Goal: Task Accomplishment & Management: Complete application form

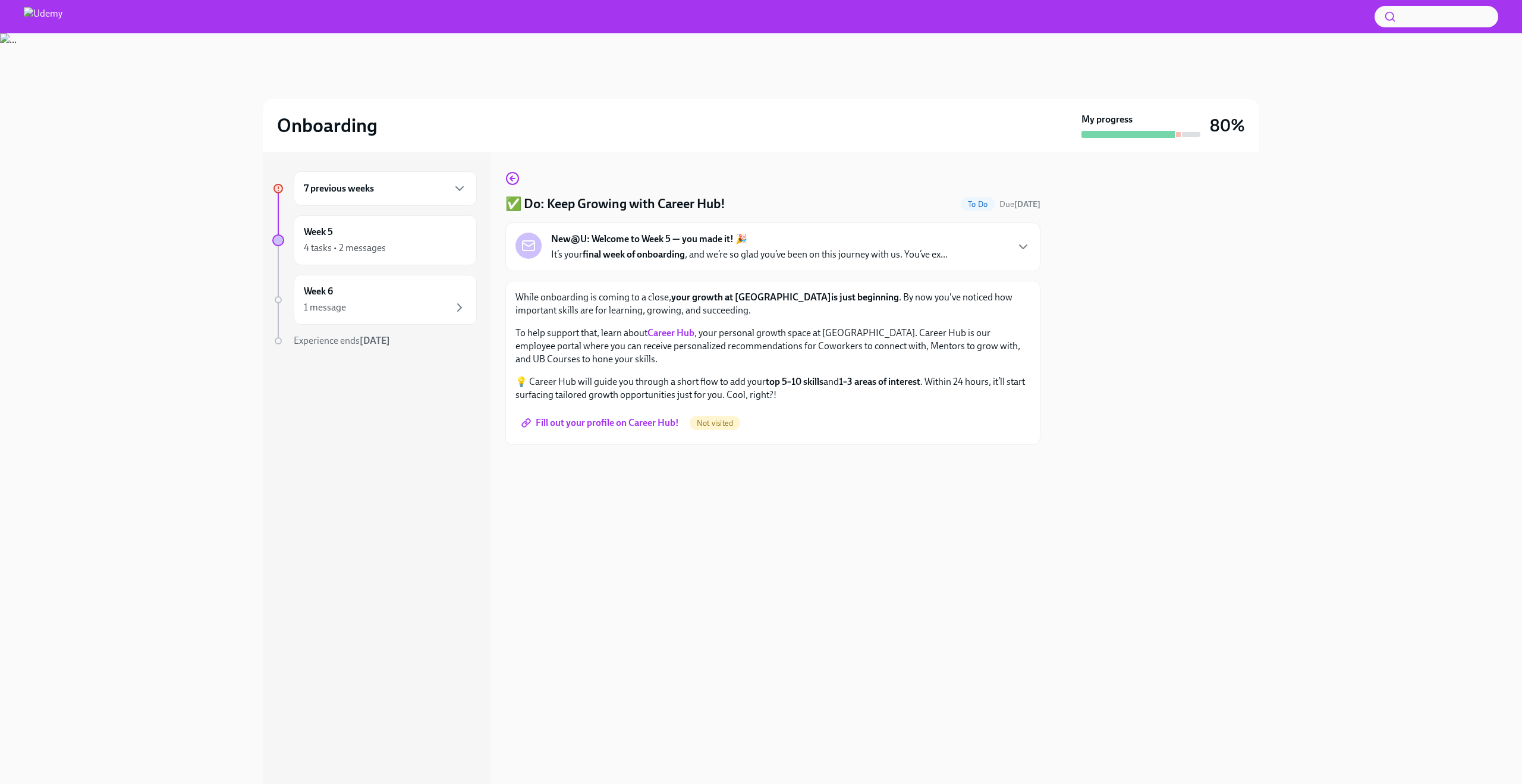
click at [421, 194] on div "7 previous weeks" at bounding box center [385, 188] width 163 height 14
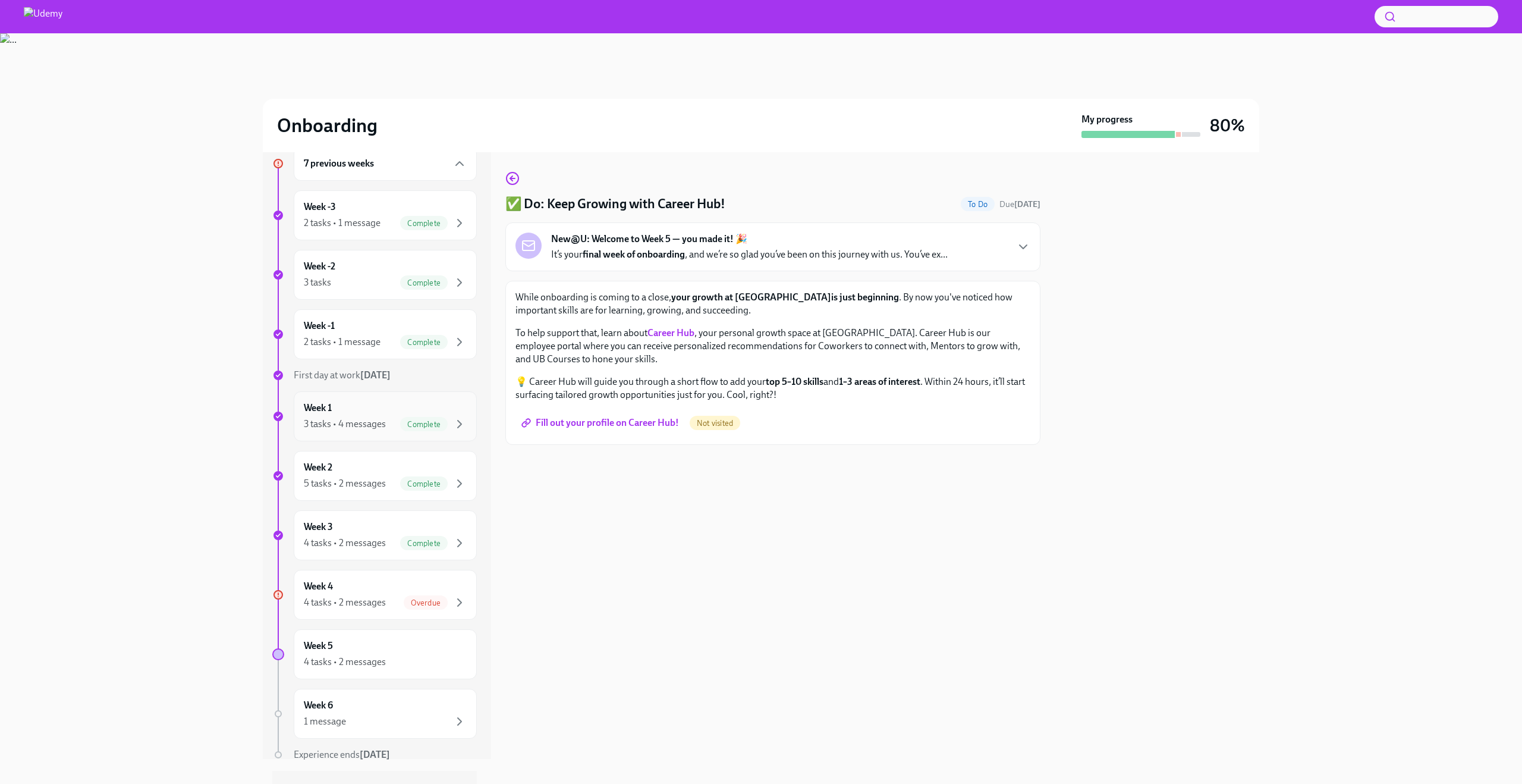
scroll to position [29, 0]
click at [395, 582] on div "Week 4 4 tasks • 2 messages Overdue" at bounding box center [385, 591] width 163 height 29
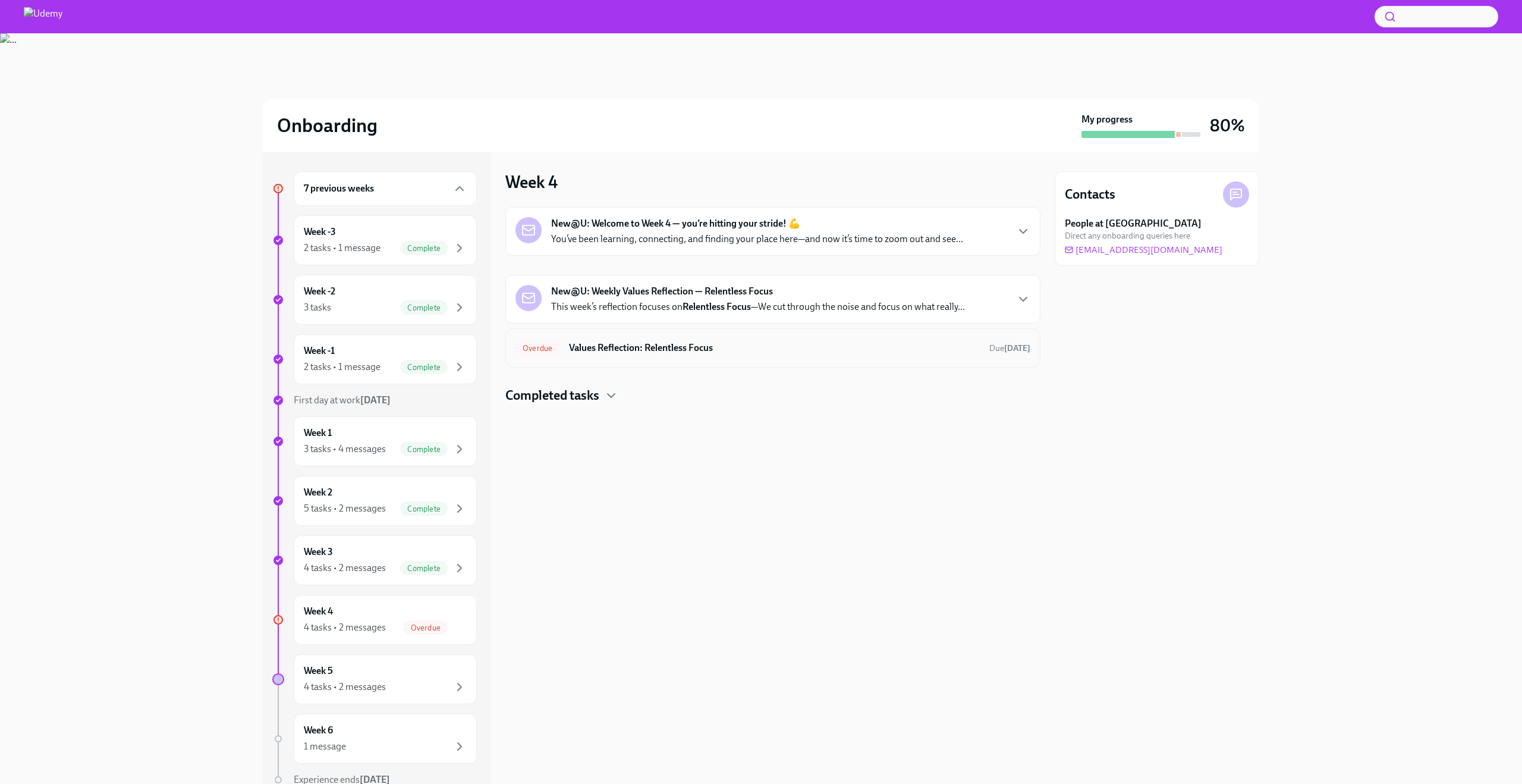
click at [787, 335] on div "Overdue Values Reflection: Relentless Focus Due [DATE]" at bounding box center [773, 348] width 536 height 39
click at [684, 341] on h6 "Values Reflection: Relentless Focus" at bounding box center [774, 347] width 411 height 13
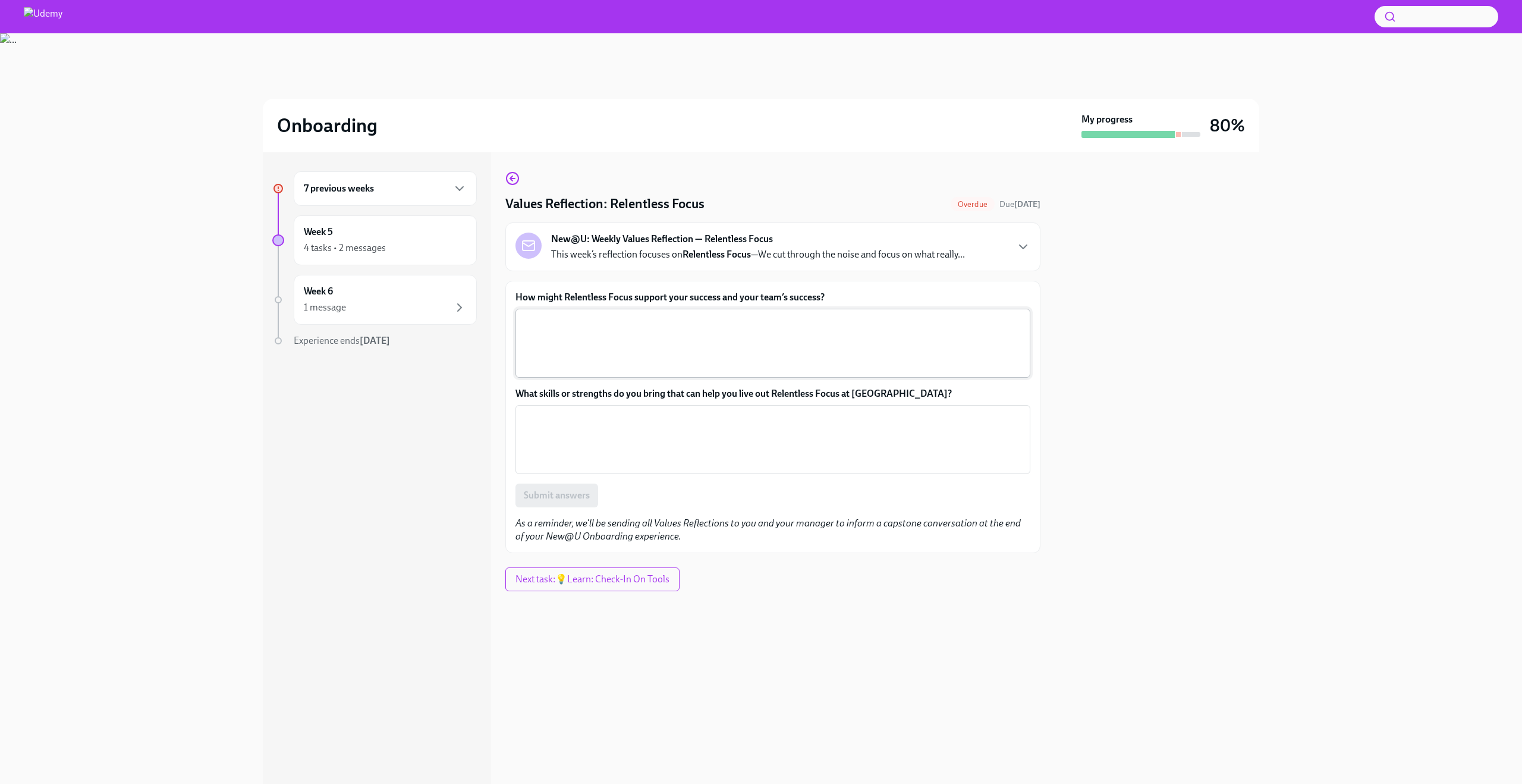
click at [699, 350] on textarea "How might Relentless Focus support your success and your team’s success?" at bounding box center [773, 343] width 501 height 57
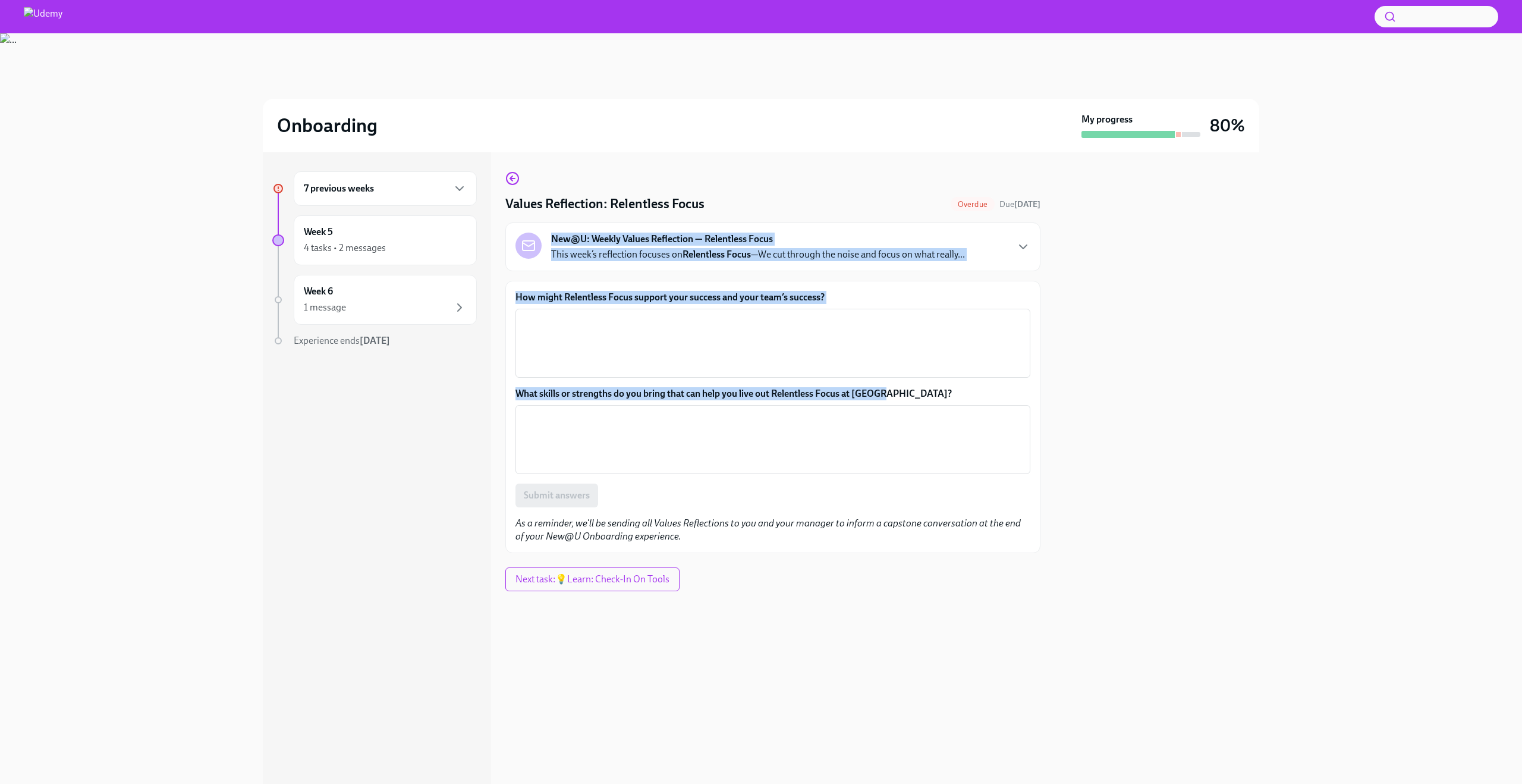
drag, startPoint x: 912, startPoint y: 392, endPoint x: 527, endPoint y: 234, distance: 416.2
click at [527, 234] on div "Values Reflection: Relentless Focus Overdue Due [DATE] New@U: Weekly Values Ref…" at bounding box center [773, 362] width 536 height 381
copy div "New@U: Weekly Values Reflection — Relentless Focus This week’s reflection focus…"
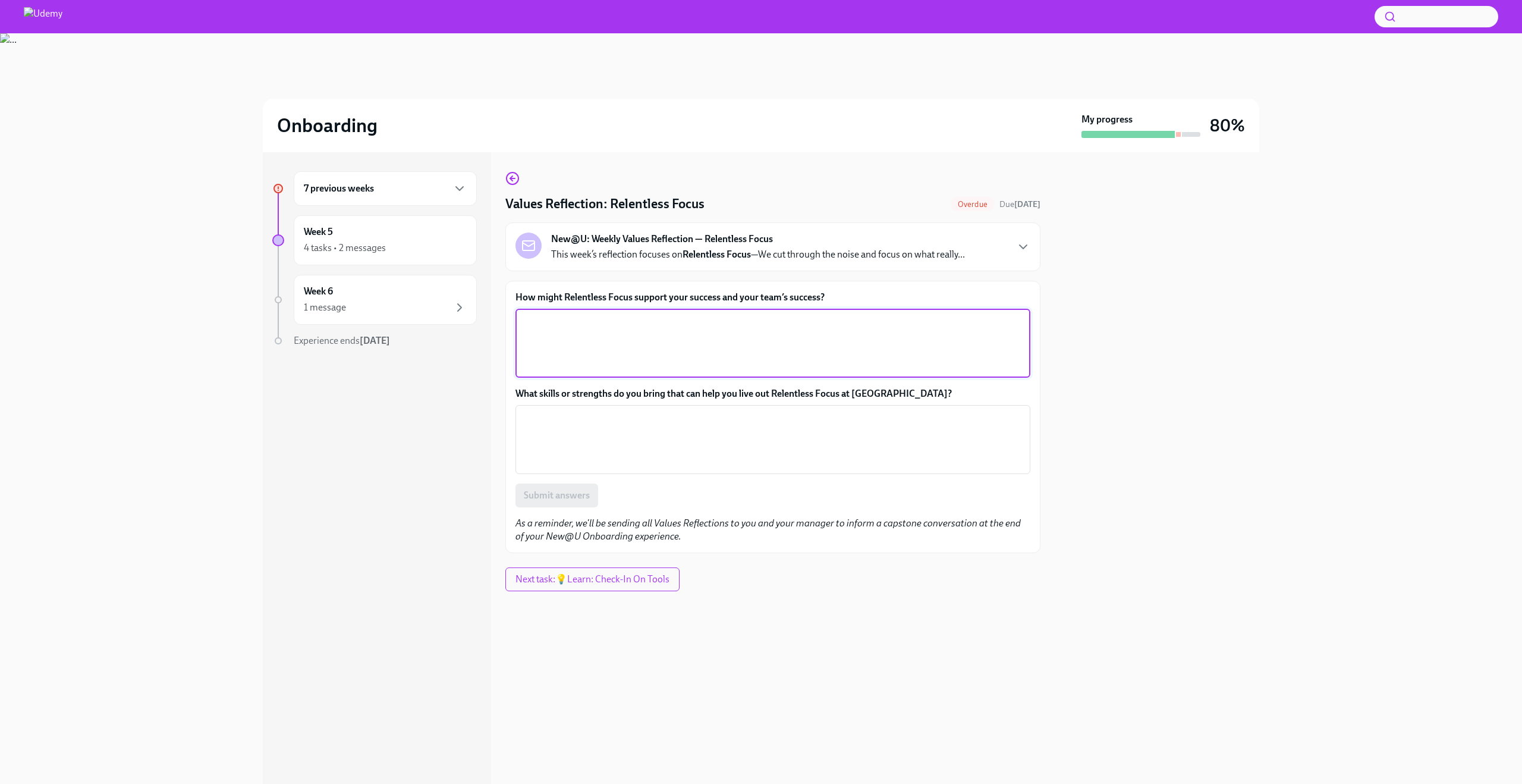
click at [723, 331] on textarea "How might Relentless Focus support your success and your team’s success?" at bounding box center [773, 343] width 501 height 57
paste textarea "Relentless Focus helps me prioritize high-impact work over distractions. It mea…"
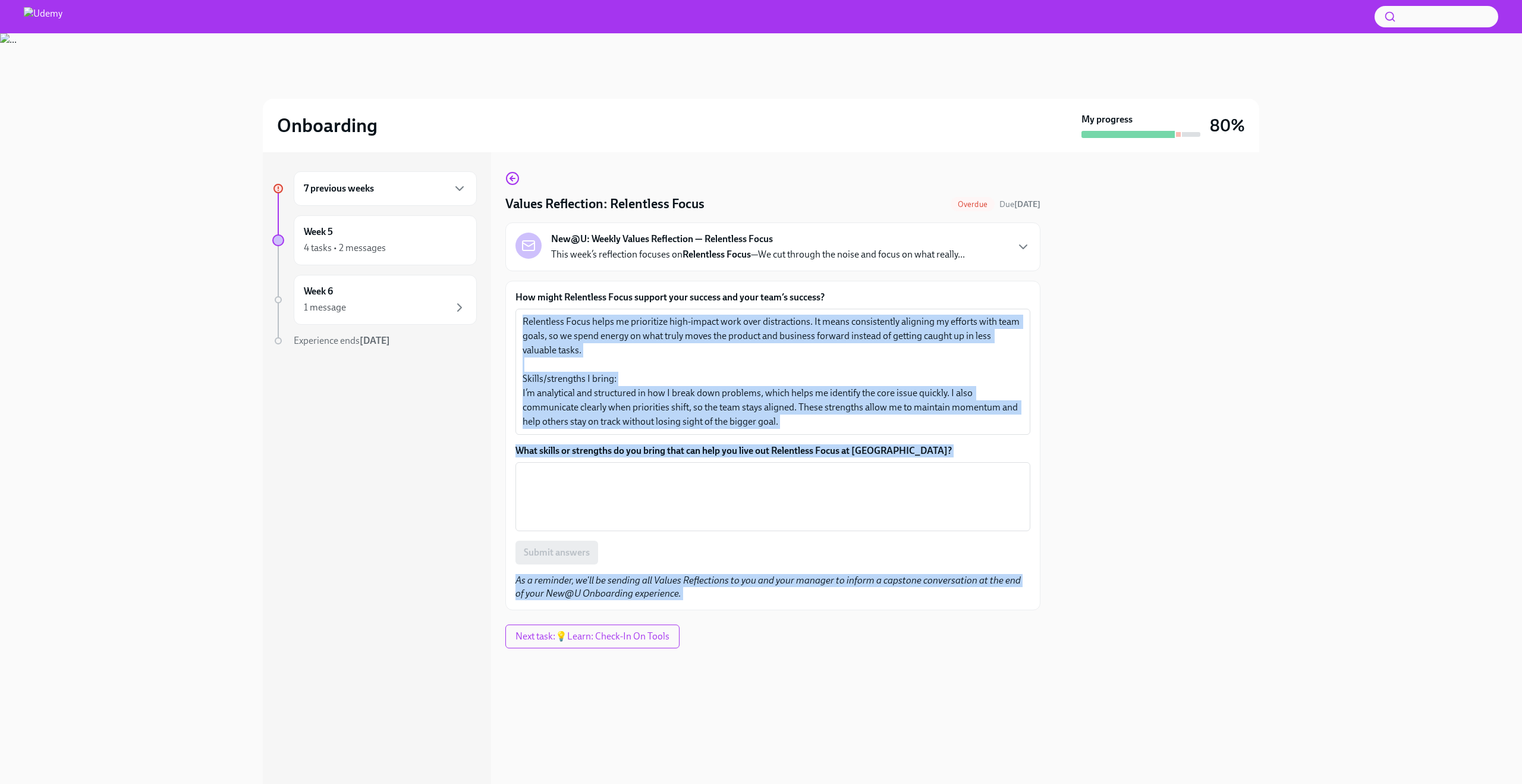
drag, startPoint x: 521, startPoint y: 390, endPoint x: 1259, endPoint y: 508, distance: 747.4
click at [1259, 508] on div "7 previous weeks Week 5 4 tasks • 2 messages Week 6 1 message Experience ends […" at bounding box center [761, 468] width 996 height 631
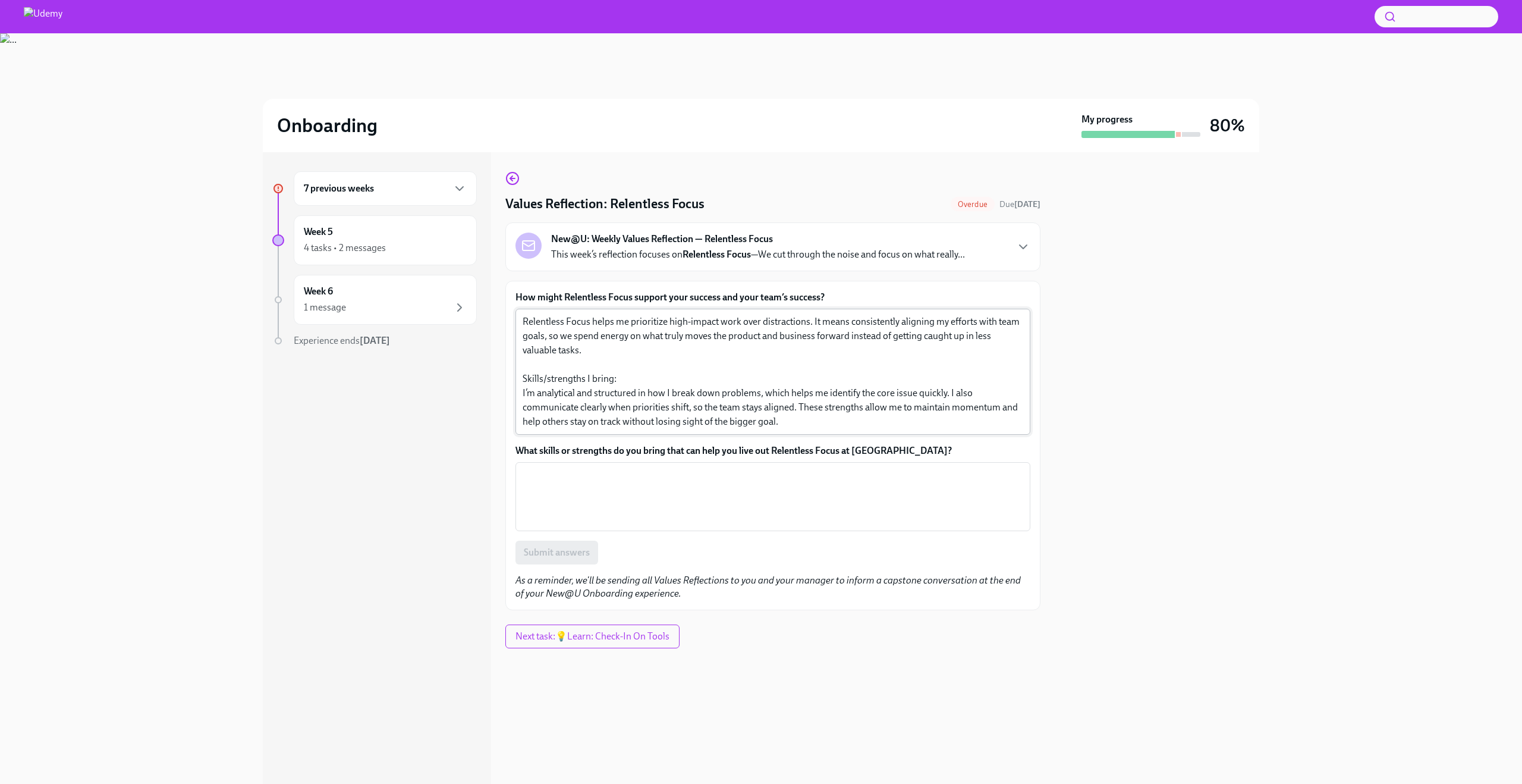
click at [894, 424] on textarea "Relentless Focus helps me prioritize high-impact work over distractions. It mea…" at bounding box center [773, 371] width 501 height 114
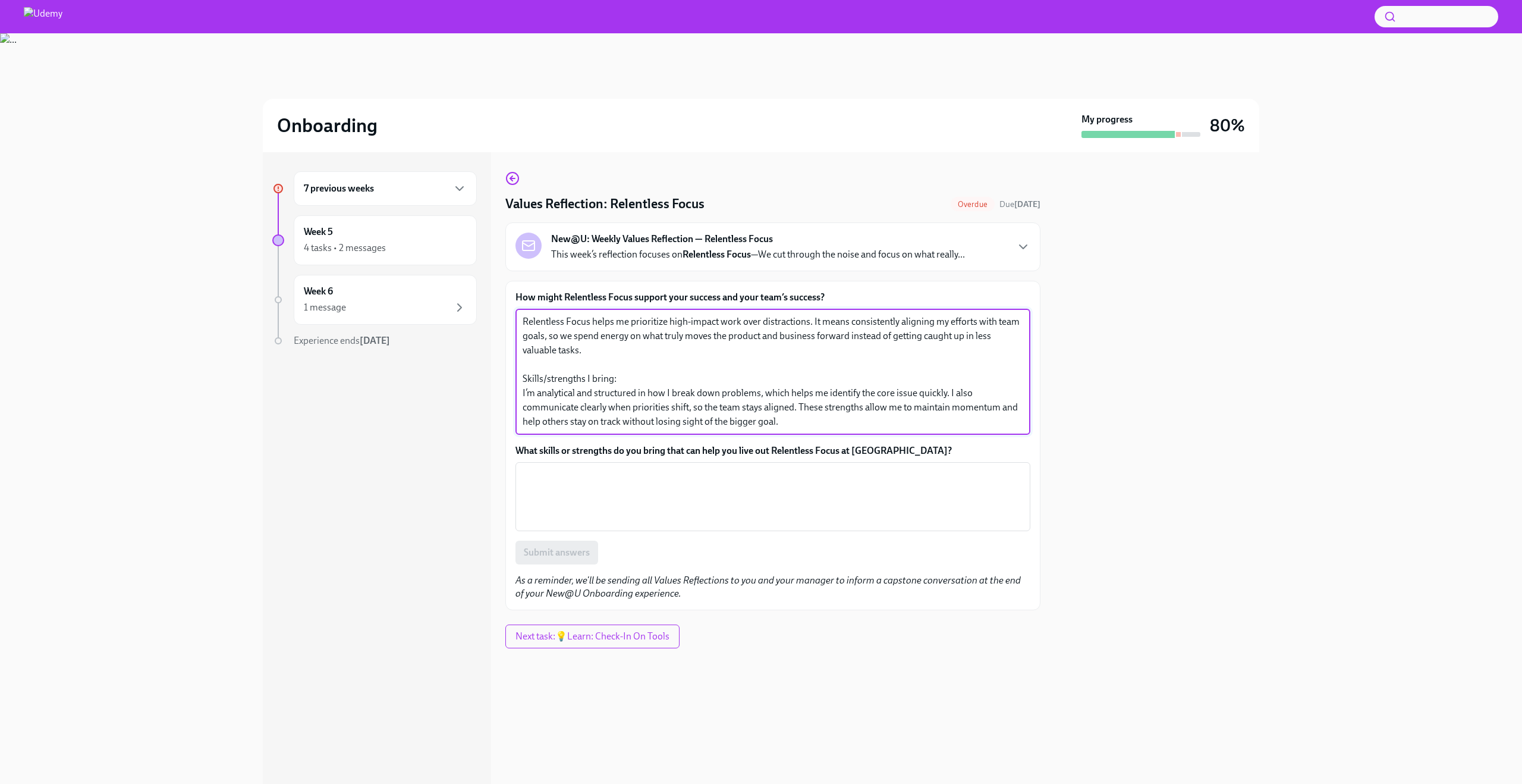
click at [920, 424] on textarea "Relentless Focus helps me prioritize high-impact work over distractions. It mea…" at bounding box center [773, 371] width 501 height 114
drag, startPoint x: 920, startPoint y: 424, endPoint x: 503, endPoint y: 398, distance: 417.8
click at [503, 398] on div "7 previous weeks Week 5 4 tasks • 2 messages Week 6 1 message Experience ends […" at bounding box center [761, 468] width 996 height 631
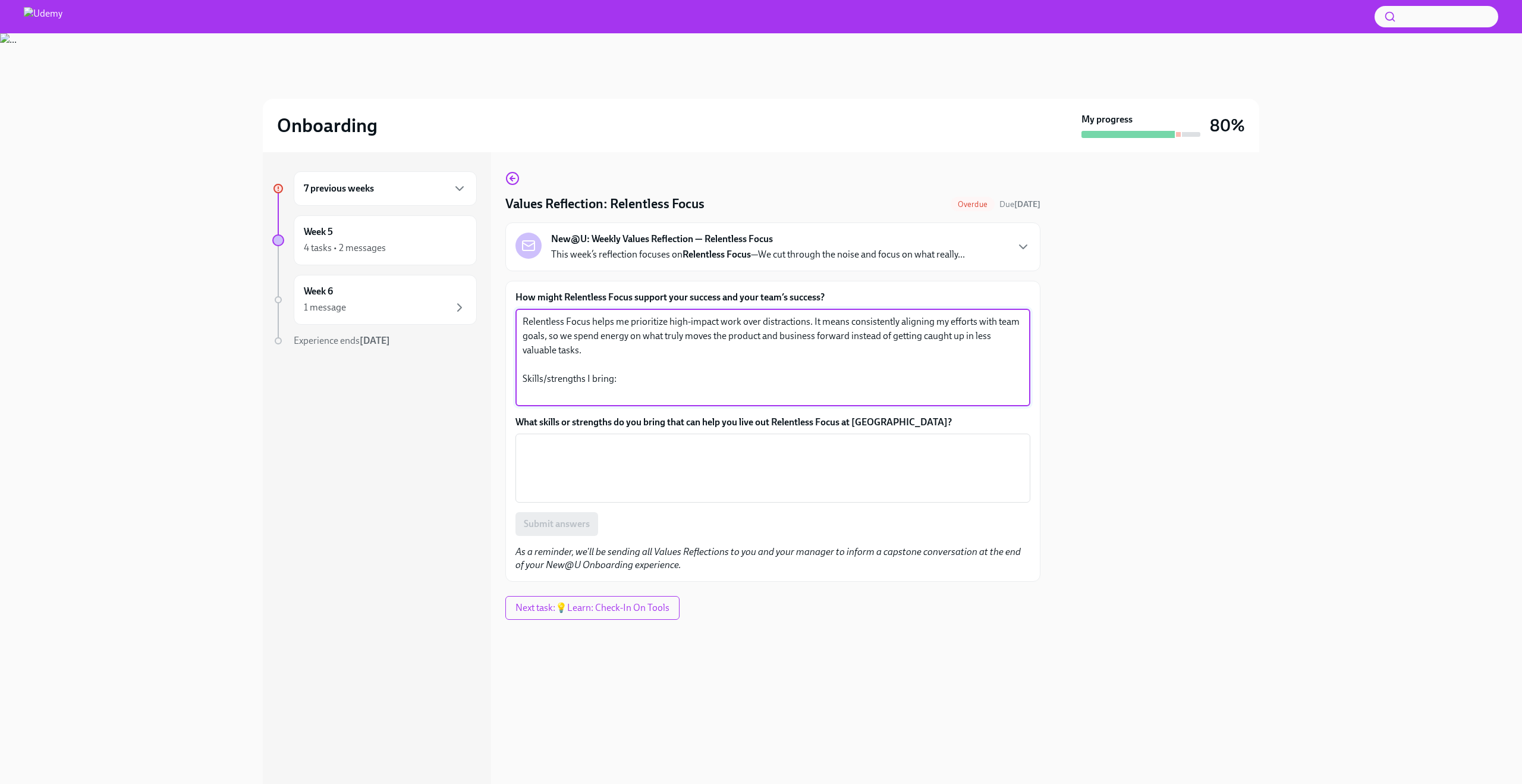
click at [600, 376] on textarea "Relentless Focus helps me prioritize high-impact work over distractions. It mea…" at bounding box center [773, 357] width 501 height 85
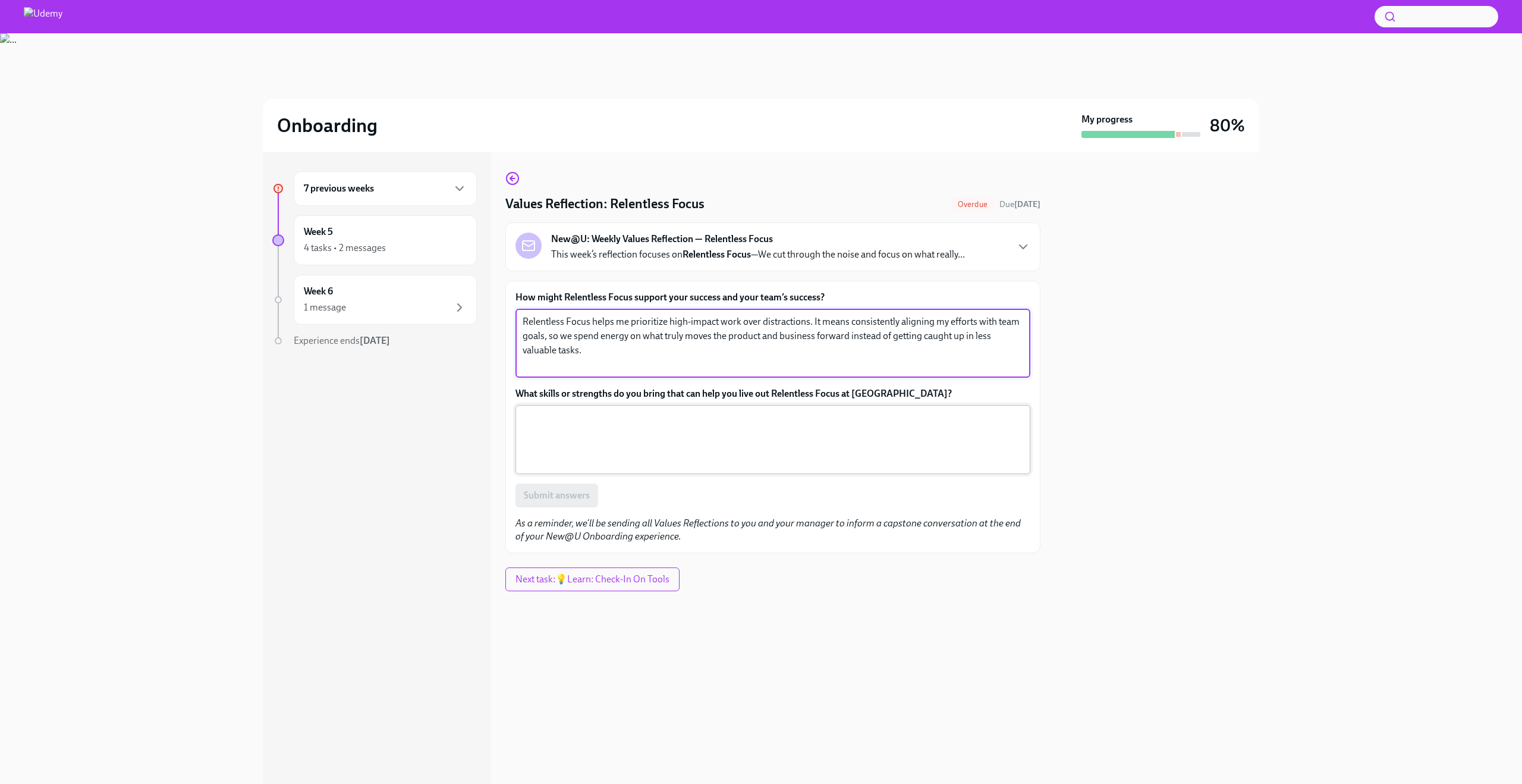
type textarea "Relentless Focus helps me prioritize high-impact work over distractions. It mea…"
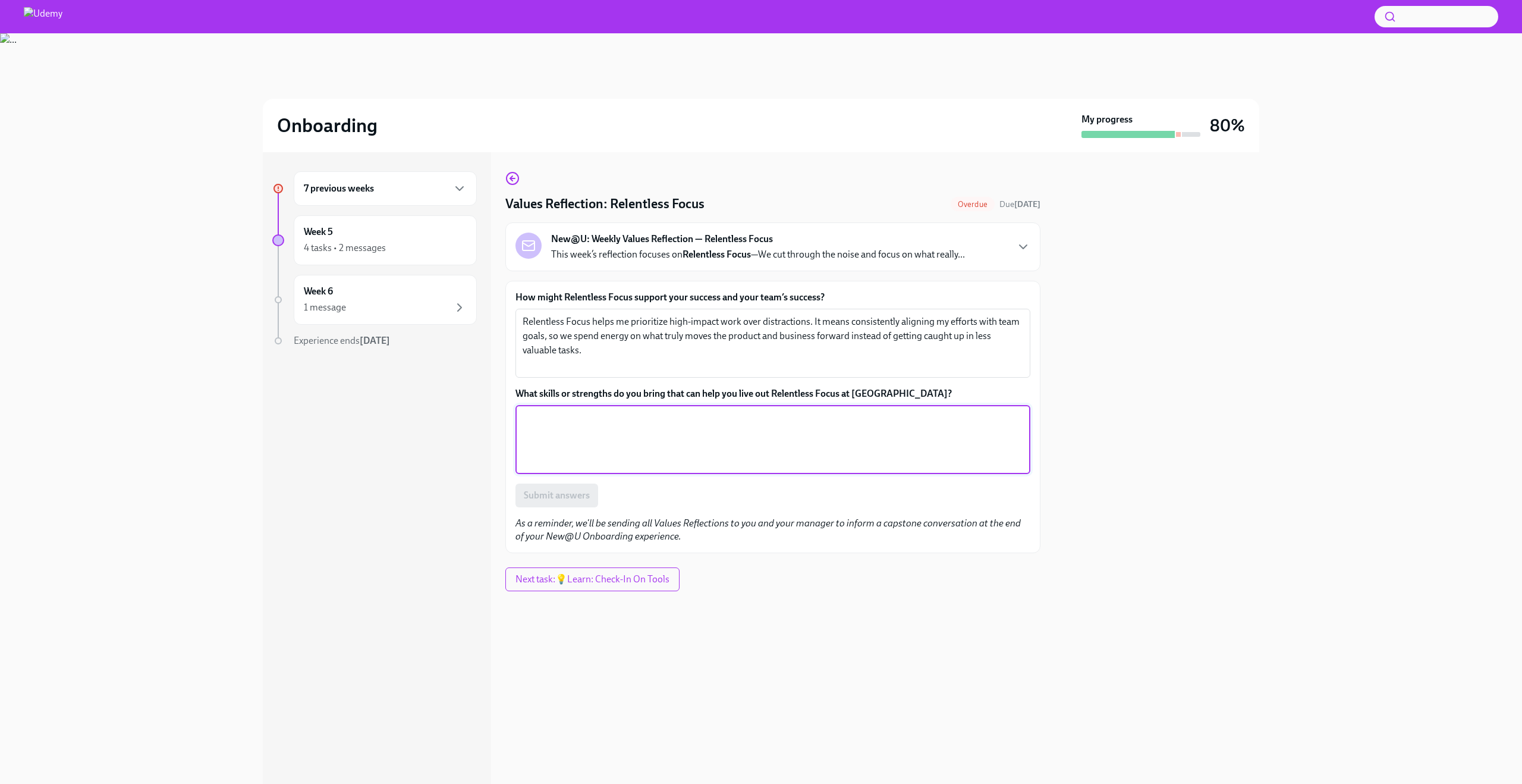
click at [567, 427] on textarea "What skills or strengths do you bring that can help you live out Relentless Foc…" at bounding box center [773, 440] width 501 height 57
paste textarea "I’m analytical and structured in how I break down problems, which helps me iden…"
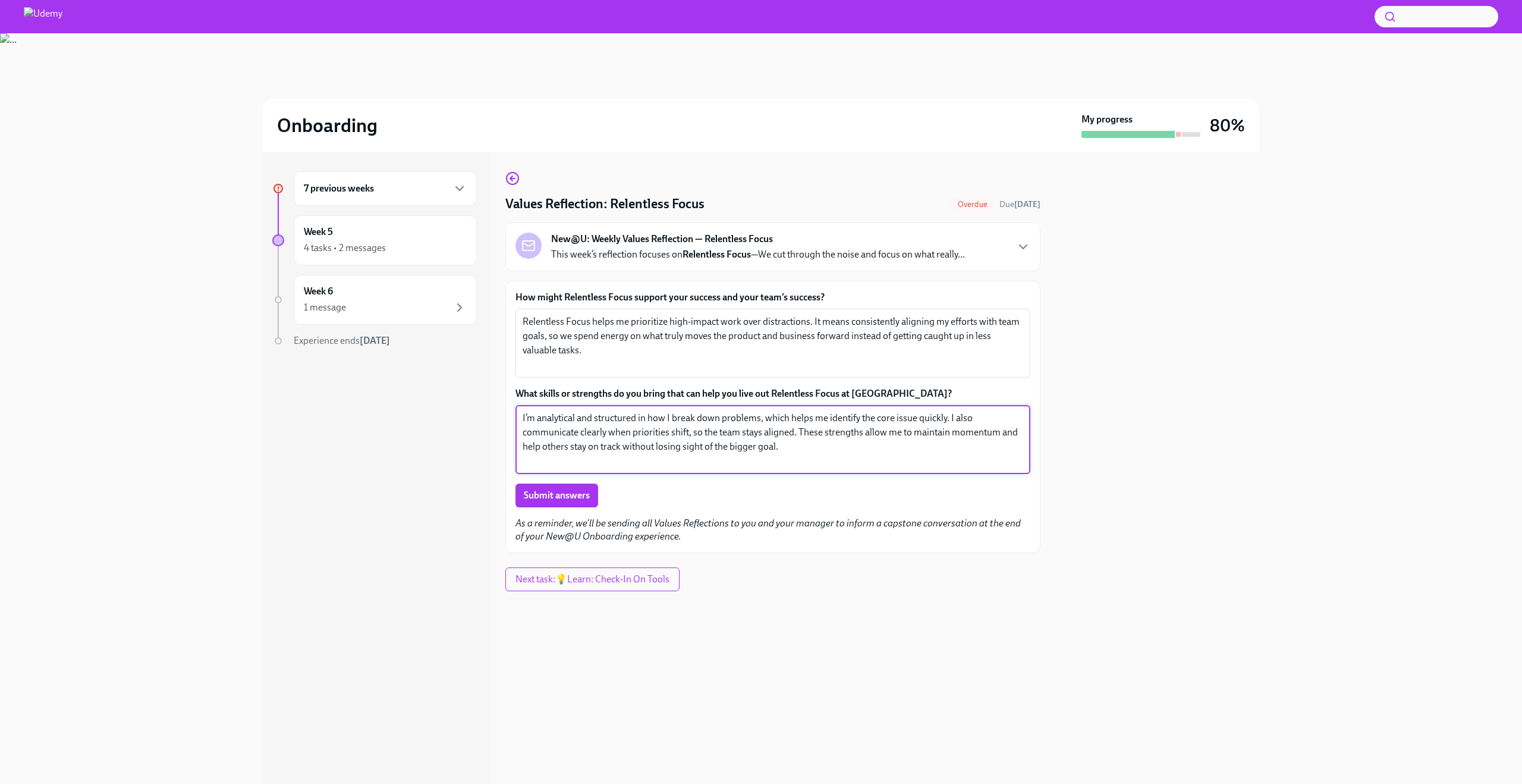
drag, startPoint x: 949, startPoint y: 420, endPoint x: 795, endPoint y: 430, distance: 154.3
click at [795, 430] on textarea "I’m analytical and structured in how I break down problems, which helps me iden…" at bounding box center [773, 440] width 501 height 57
type textarea "I’m analytical and structured in how I break down problems, which helps me iden…"
click at [567, 493] on span "Submit answers" at bounding box center [557, 495] width 66 height 12
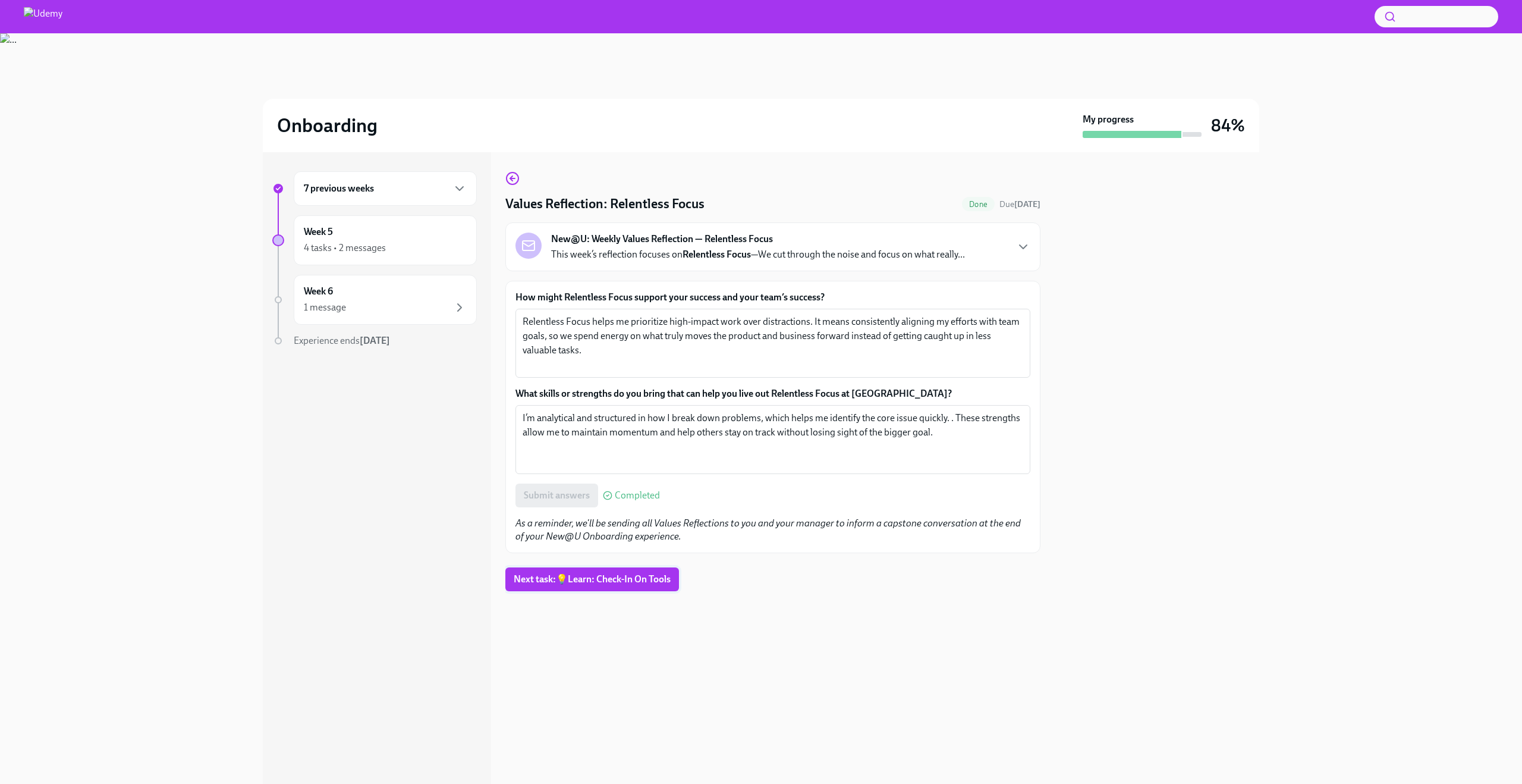
click at [590, 574] on span "Next task : 💡Learn: Check-In On Tools" at bounding box center [592, 579] width 157 height 12
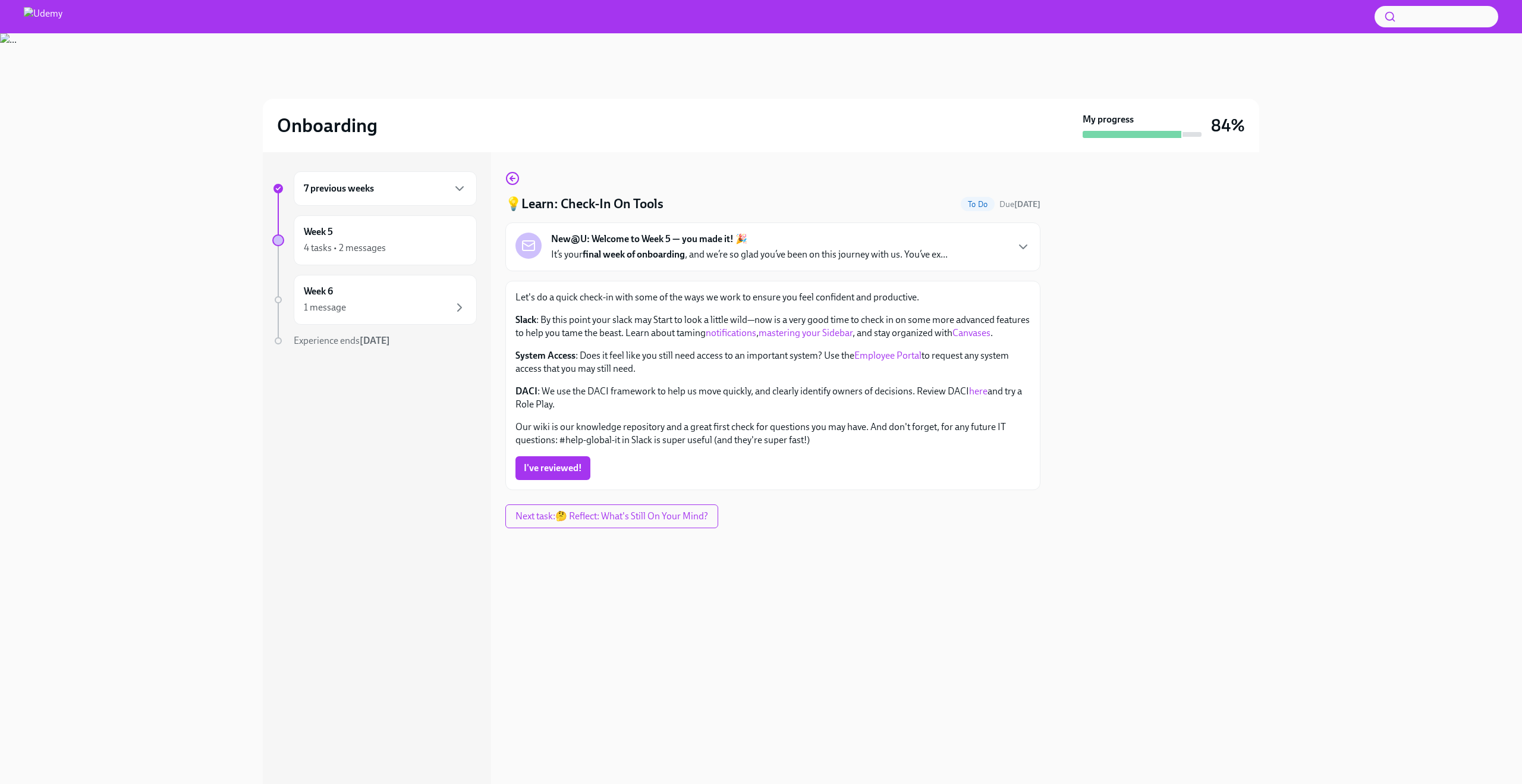
click at [971, 390] on link "here" at bounding box center [978, 390] width 18 height 11
click at [563, 477] on button "I've reviewed!" at bounding box center [553, 468] width 75 height 23
click at [569, 513] on span "Next task : 🤔 Reflect: What's Still On Your Mind?" at bounding box center [613, 516] width 198 height 12
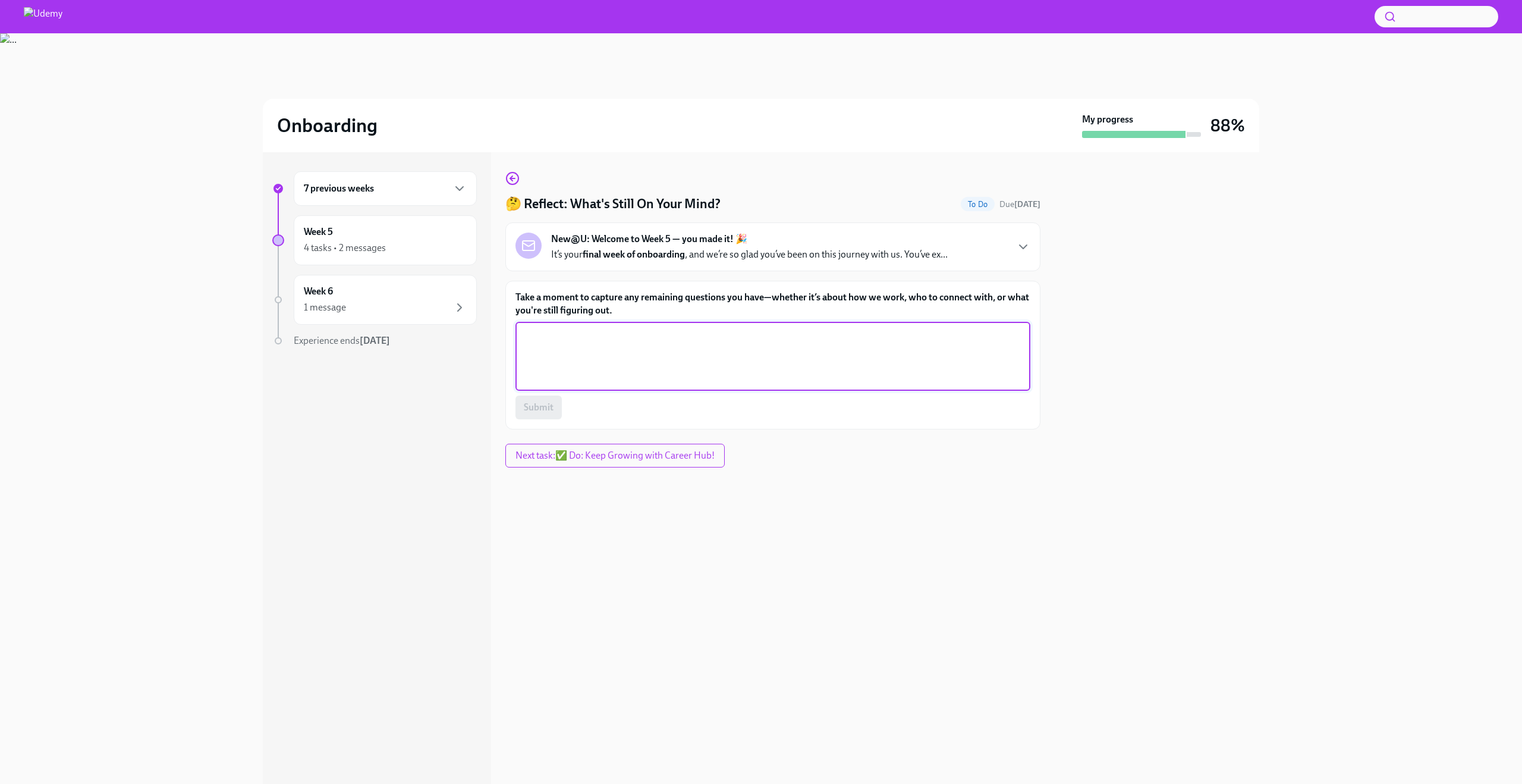
click at [597, 359] on textarea "Take a moment to capture any remaining questions you have—whether it’s about ho…" at bounding box center [773, 357] width 501 height 57
type textarea "l"
type textarea "."
drag, startPoint x: 526, startPoint y: 409, endPoint x: 666, endPoint y: 366, distance: 146.5
click at [666, 366] on div ". x ​ Submit" at bounding box center [773, 370] width 515 height 97
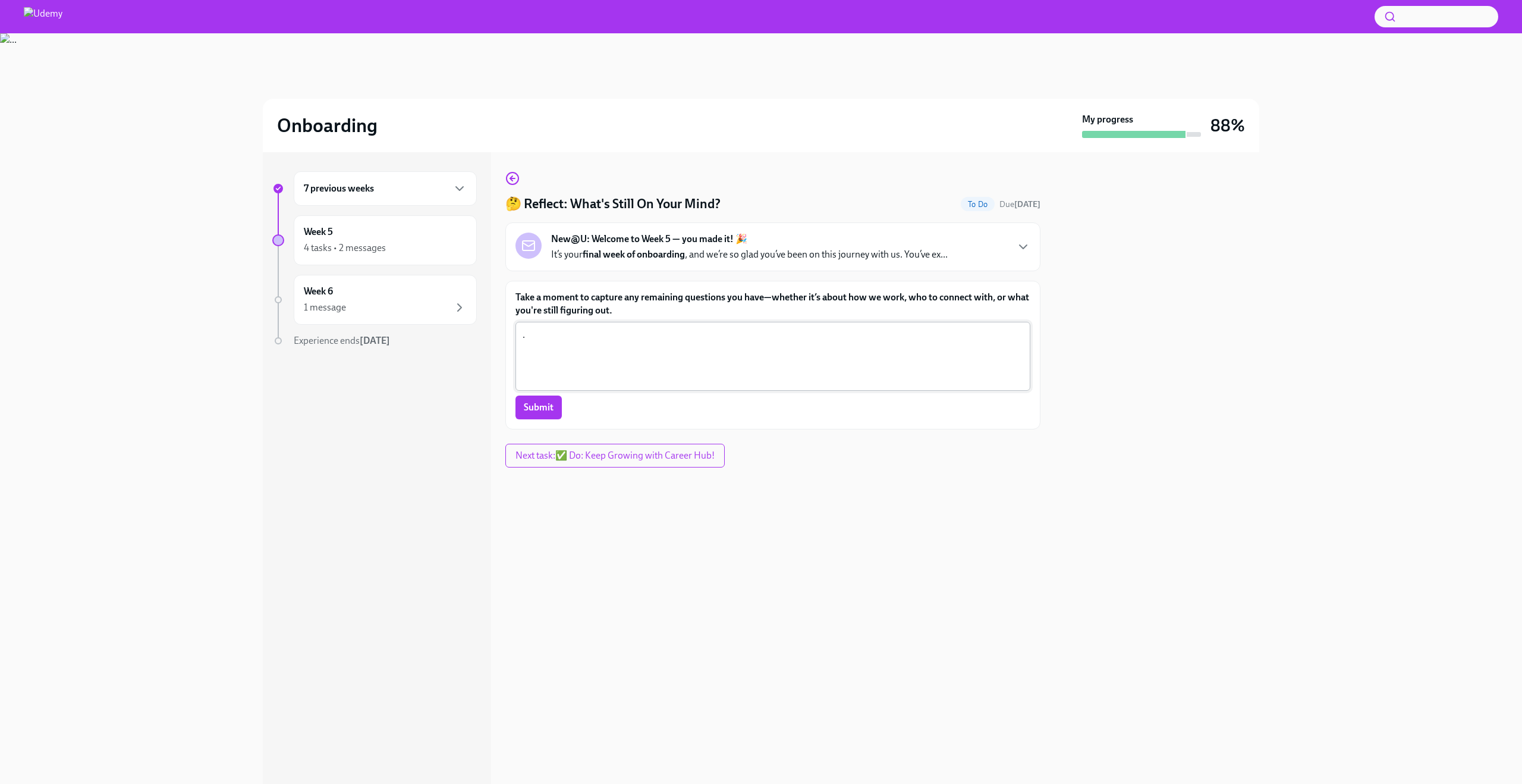
click at [666, 366] on textarea "." at bounding box center [773, 357] width 501 height 57
type textarea "I"
click at [655, 304] on label "Take a moment to capture any remaining questions you have—whether it’s about ho…" at bounding box center [773, 304] width 515 height 26
click at [655, 328] on textarea "Take a moment to capture any remaining questions you have—whether it’s about ho…" at bounding box center [773, 357] width 501 height 57
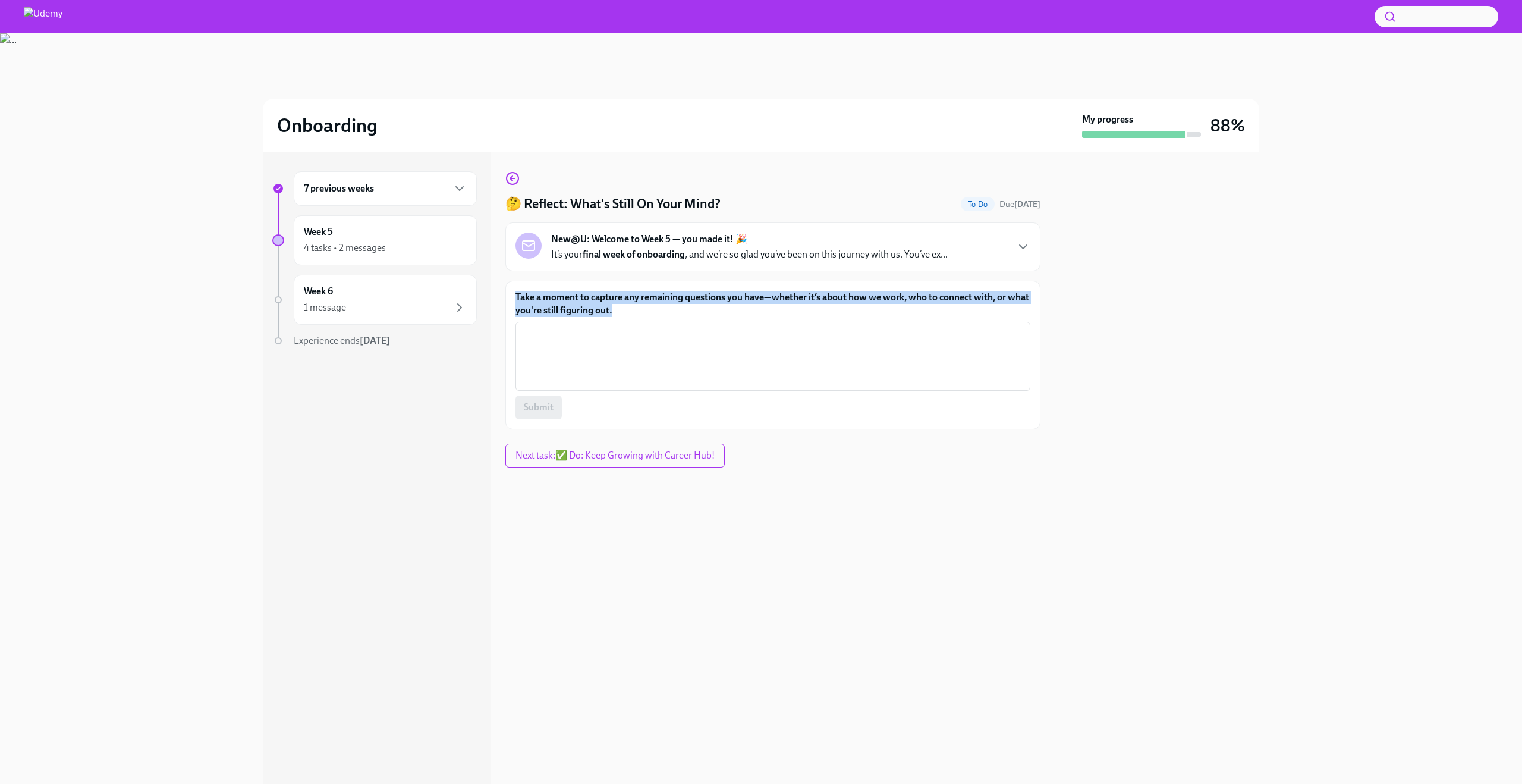
drag, startPoint x: 652, startPoint y: 306, endPoint x: 511, endPoint y: 296, distance: 141.4
click at [510, 296] on div "Take a moment to capture any remaining questions you have—whether it’s about ho…" at bounding box center [773, 355] width 536 height 149
copy label "Take a moment to capture any remaining questions you have—whether it’s about ho…"
click at [681, 347] on textarea "Take a moment to capture any remaining questions you have—whether it’s about ho…" at bounding box center [773, 357] width 501 height 57
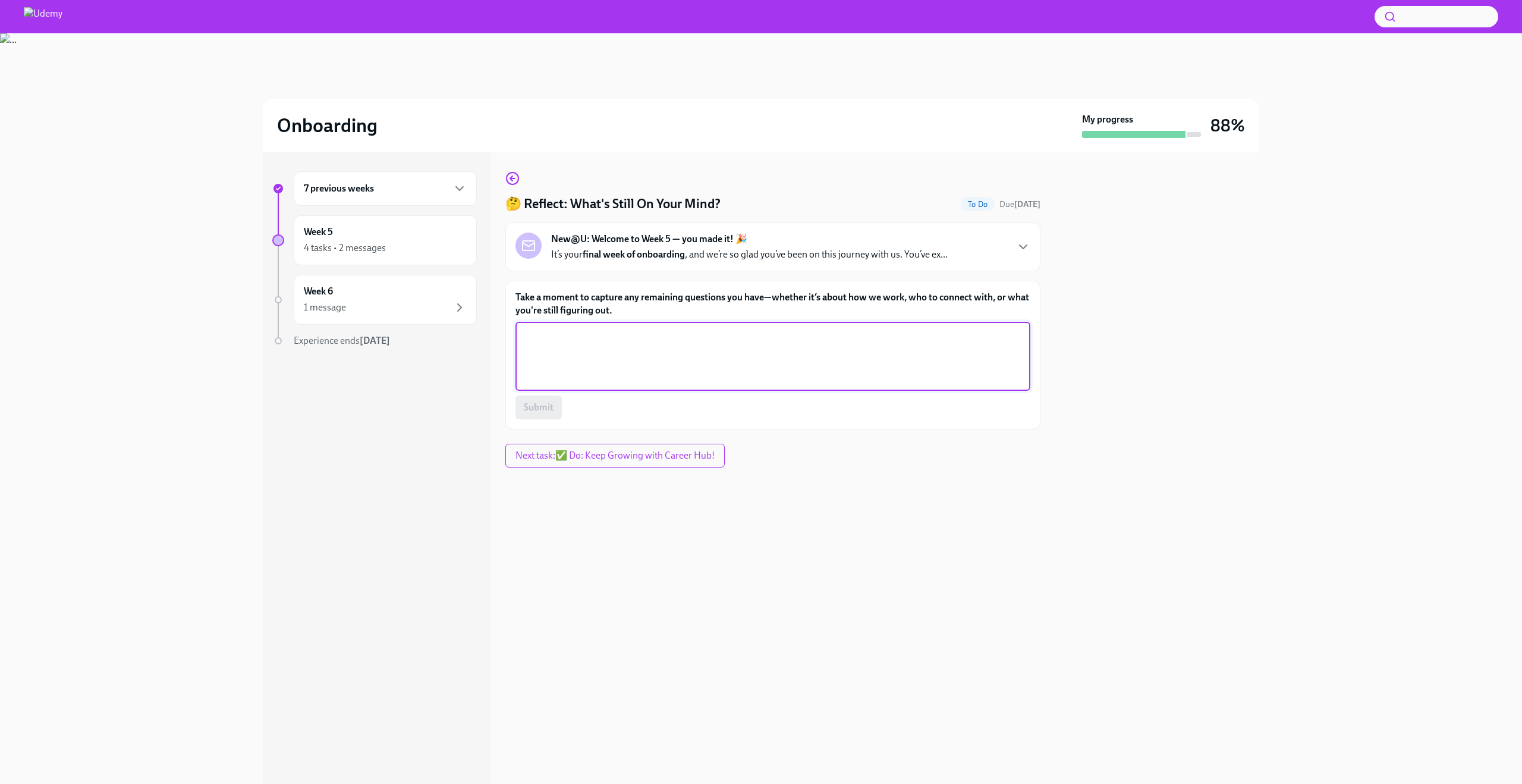
paste textarea "“What’s the best way to get quick feedback if I want to make sure I’m on track?”"
click at [549, 414] on button "Submit" at bounding box center [539, 407] width 46 height 23
click at [575, 372] on textarea "“What’s the best way to get quick feedback if I want to make sure I’m on track?”" at bounding box center [773, 357] width 501 height 57
type textarea "“What’s the best way to get quick feedback if I want to make sure I’m on track?"
click at [575, 372] on textarea "“What’s the best way to get quick feedback if I want to make sure I’m on track?" at bounding box center [773, 357] width 501 height 57
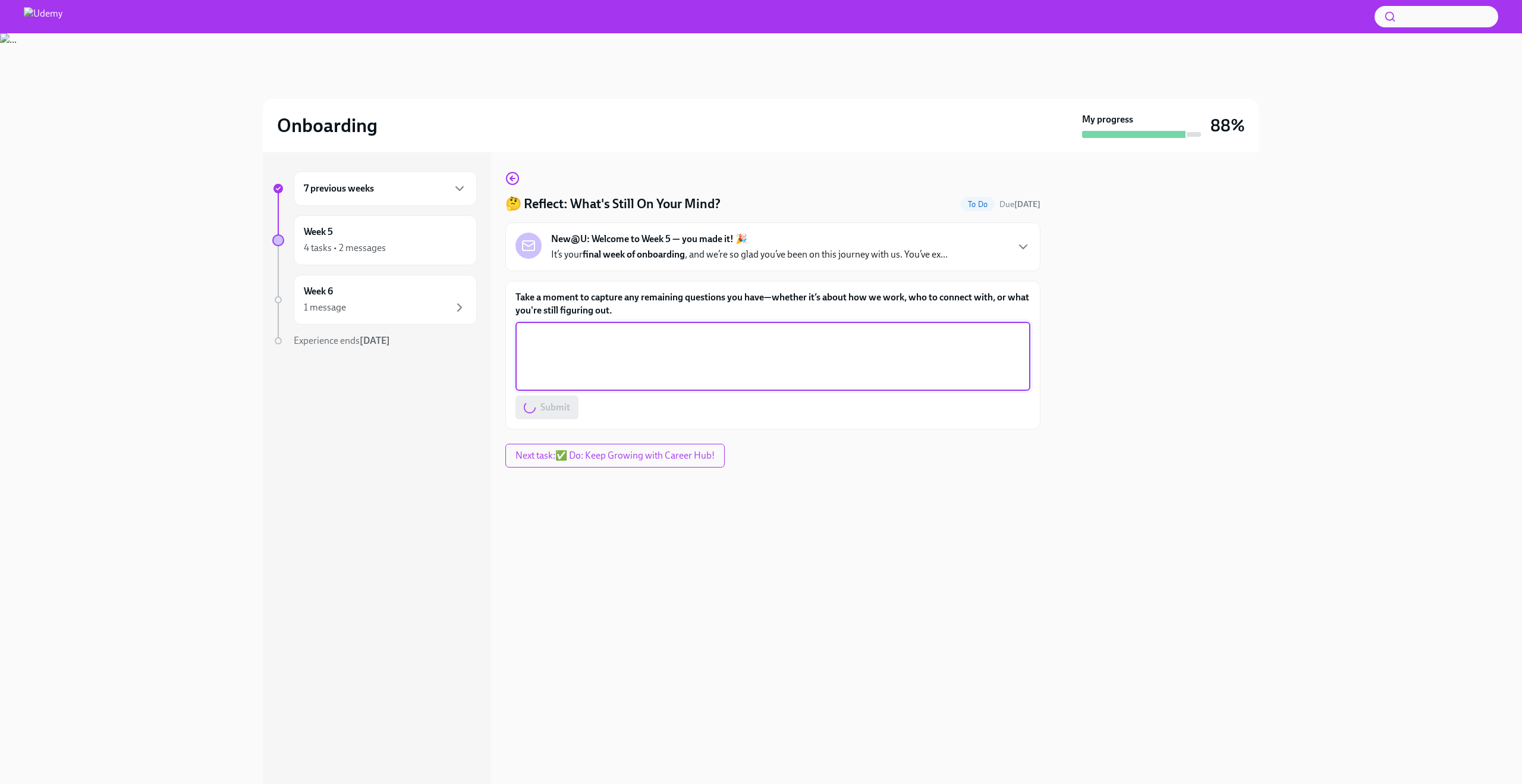
click at [576, 366] on textarea "Take a moment to capture any remaining questions you have—whether it’s about ho…" at bounding box center [773, 357] width 501 height 57
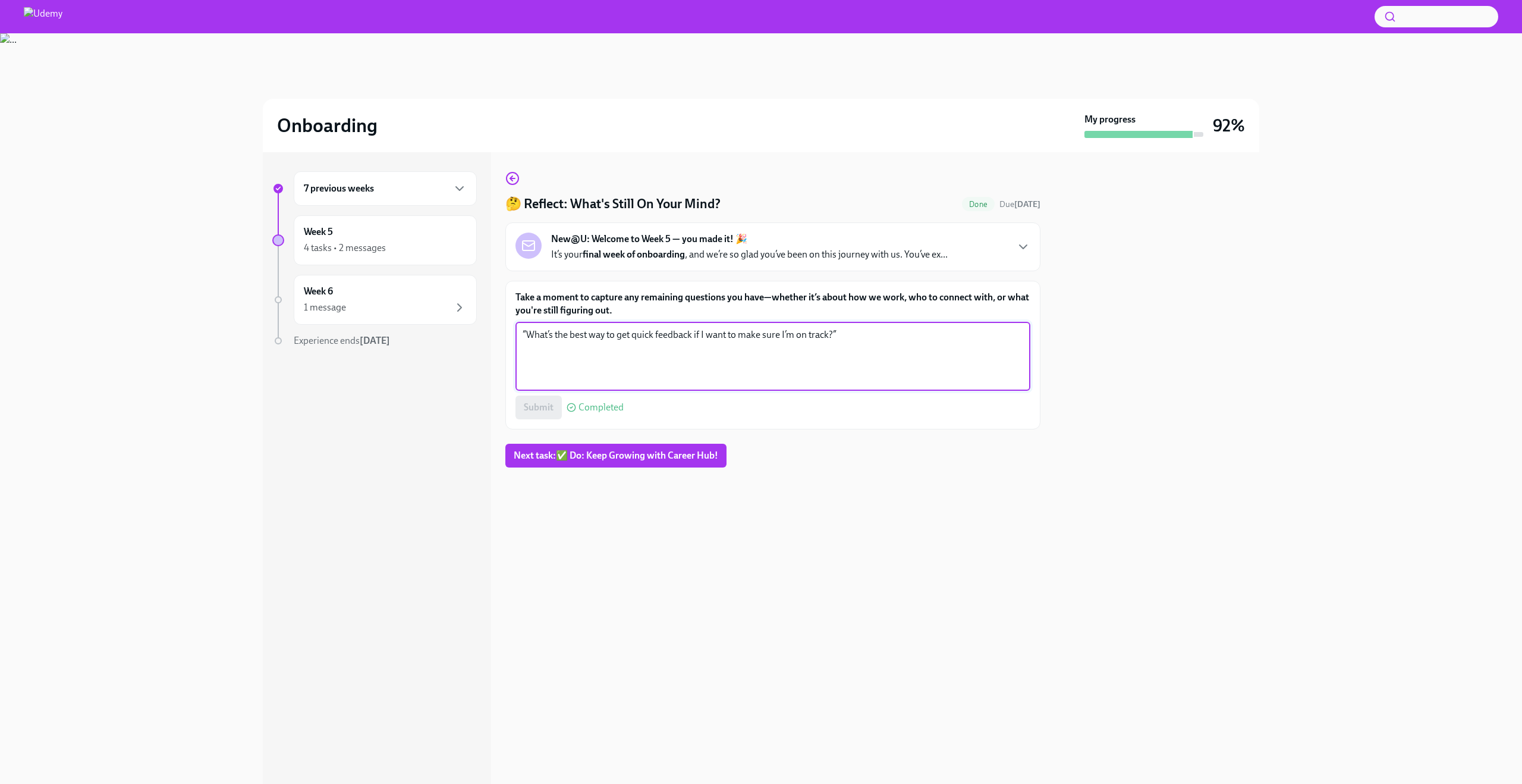
click at [527, 337] on textarea "“What’s the best way to get quick feedback if I want to make sure I’m on track?”" at bounding box center [773, 357] width 501 height 57
click at [884, 333] on textarea "What’s the best way to get quick feedback if I want to make sure I’m on track?”" at bounding box center [773, 357] width 501 height 57
type textarea "What’s the best way to get quick feedback if I want to make sure I’m on track?"
click at [525, 412] on span "Submit" at bounding box center [539, 407] width 29 height 12
click at [551, 440] on div "🤔 Reflect: What's Still On Your Mind? Done Due [DATE] New@U: Welcome to Week 5 …" at bounding box center [773, 319] width 536 height 296
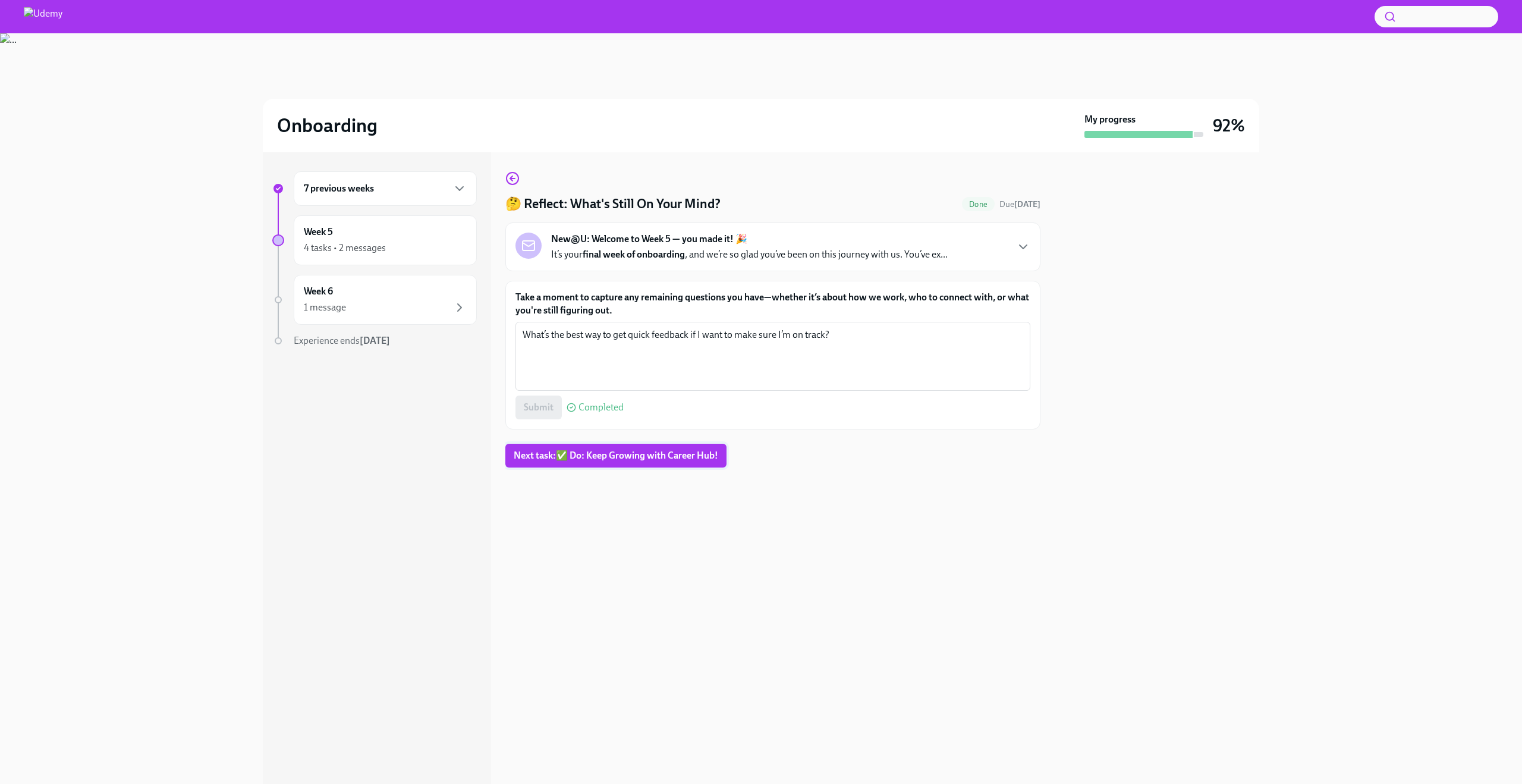
click at [554, 446] on button "Next task : ✅ Do: Keep Growing with Career Hub!" at bounding box center [616, 455] width 221 height 23
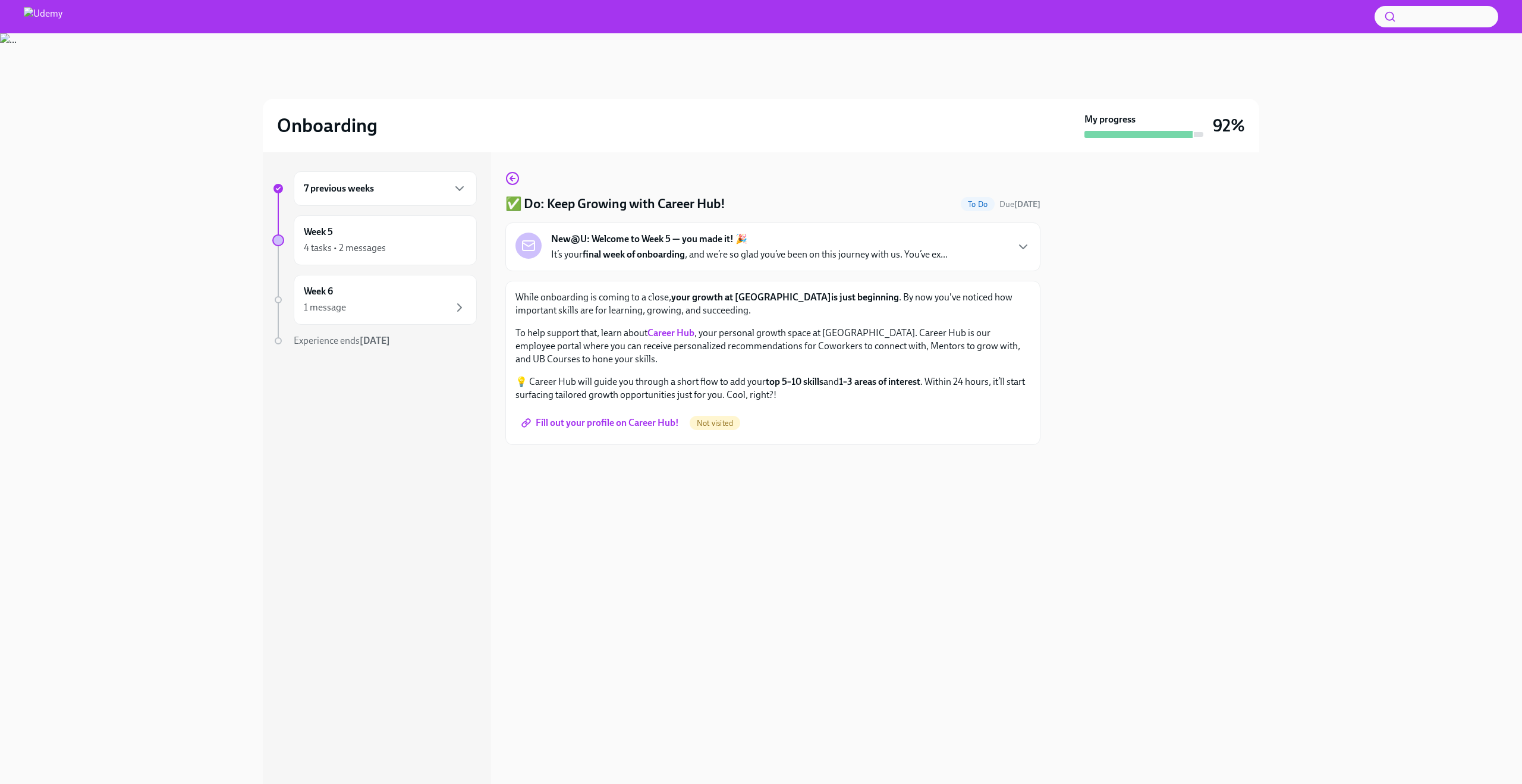
click at [644, 423] on span "Fill out your profile on Career Hub!" at bounding box center [601, 423] width 155 height 12
click at [400, 299] on div "Week 6 1 message" at bounding box center [385, 299] width 163 height 29
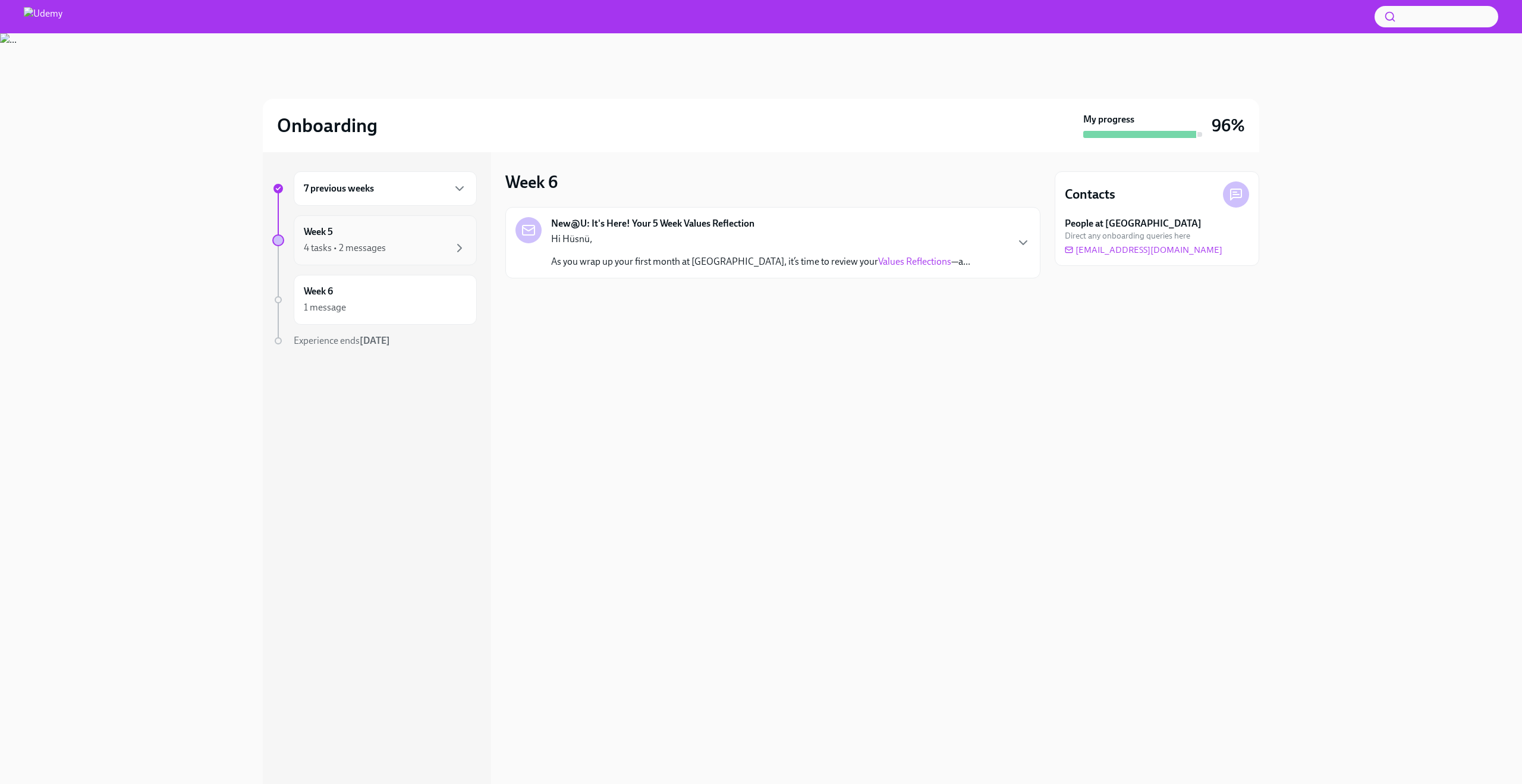
click at [401, 256] on div "Week 5 4 tasks • 2 messages" at bounding box center [385, 240] width 183 height 50
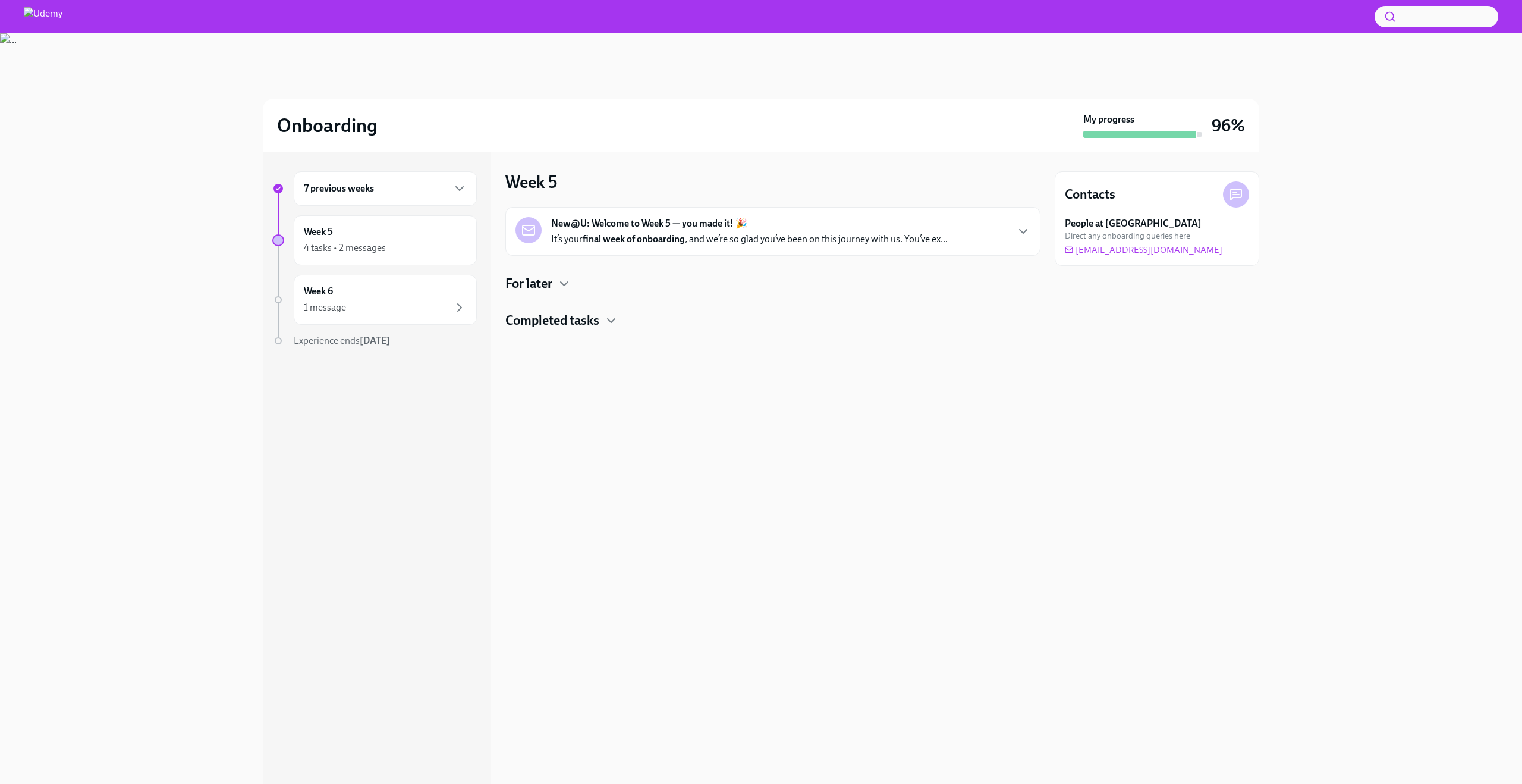
click at [613, 239] on strong "final week of onboarding" at bounding box center [633, 239] width 102 height 11
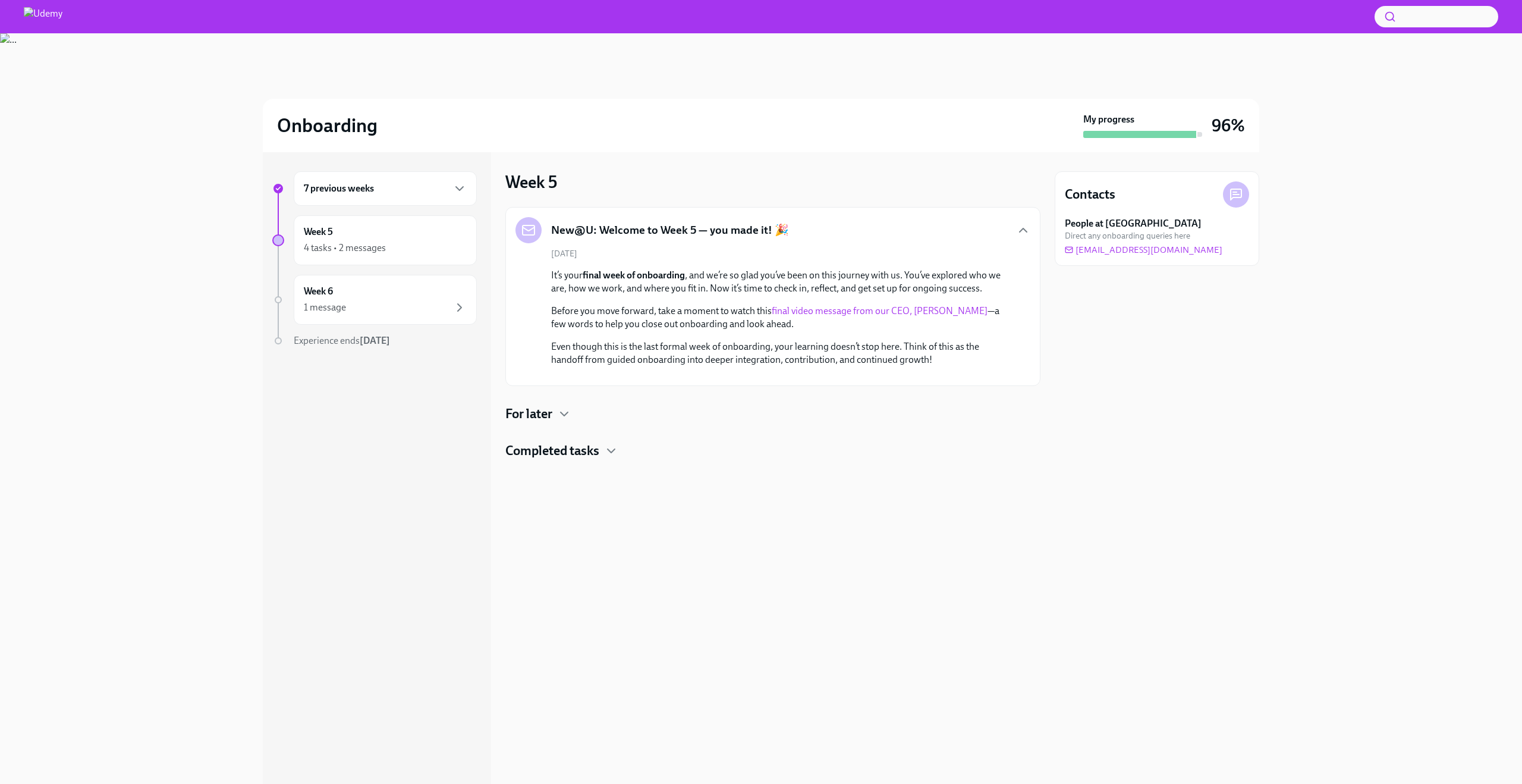
click at [579, 511] on div "Week 5 New@U: Welcome to Week 5 — you made it! 🎉 [DATE] It’s your final week of…" at bounding box center [773, 468] width 536 height 631
click at [576, 461] on div at bounding box center [773, 479] width 536 height 38
click at [562, 460] on h4 "Completed tasks" at bounding box center [552, 451] width 94 height 18
click at [671, 606] on div "Done ✅ Do: Keep Growing with Career Hub!" at bounding box center [773, 586] width 536 height 39
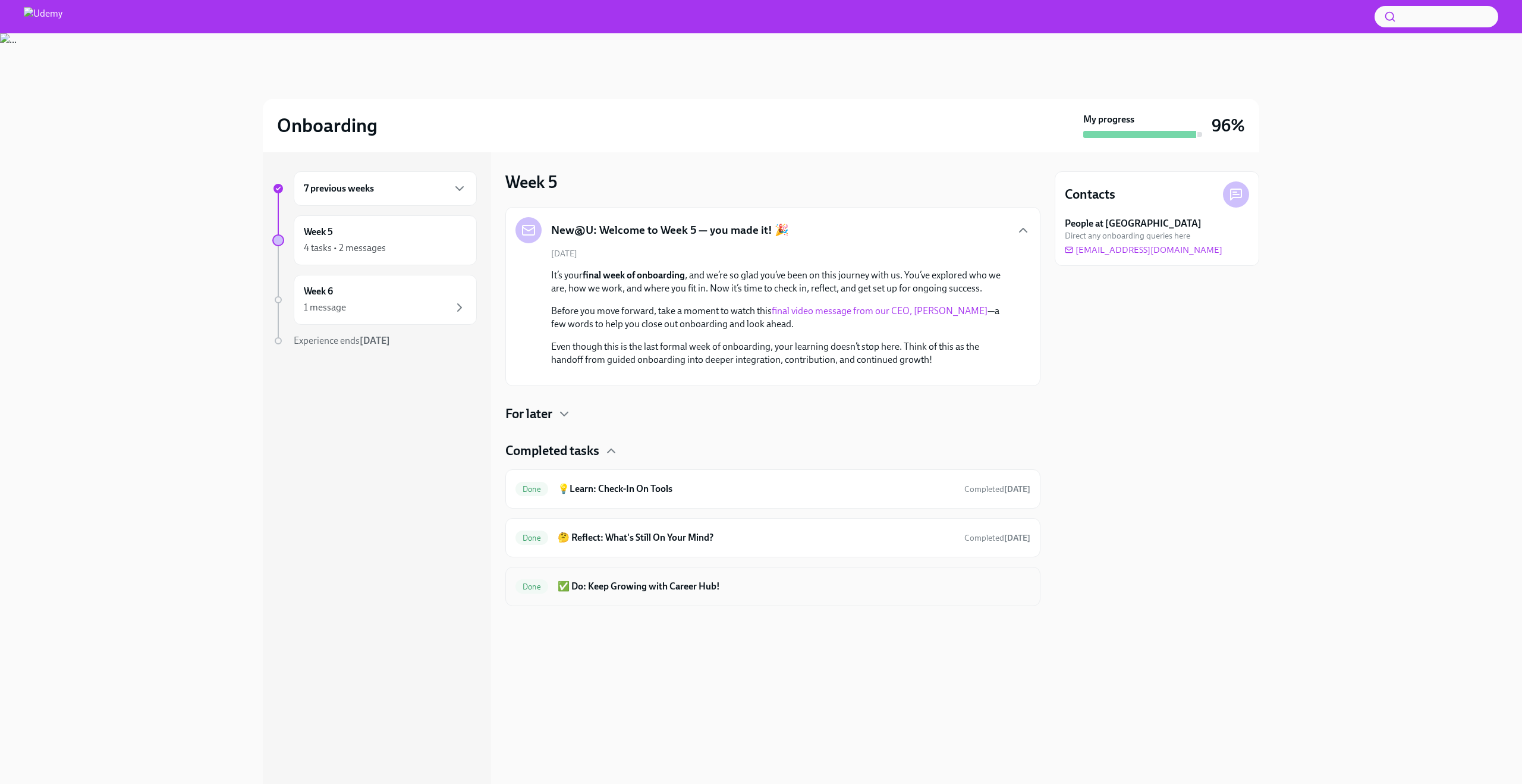
click at [678, 593] on h6 "✅ Do: Keep Growing with Career Hub!" at bounding box center [794, 586] width 473 height 13
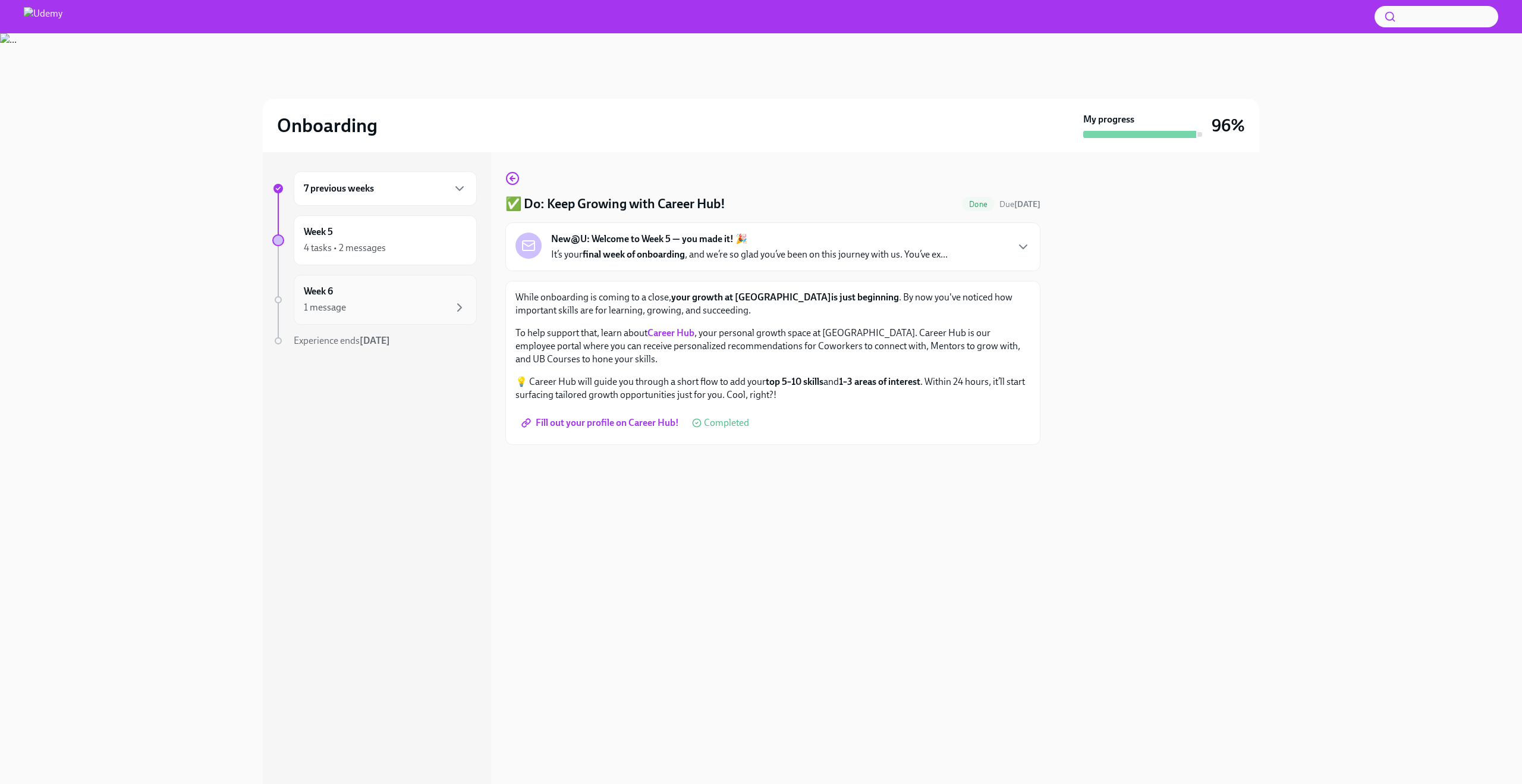
click at [391, 319] on div "Week 6 1 message" at bounding box center [385, 300] width 183 height 50
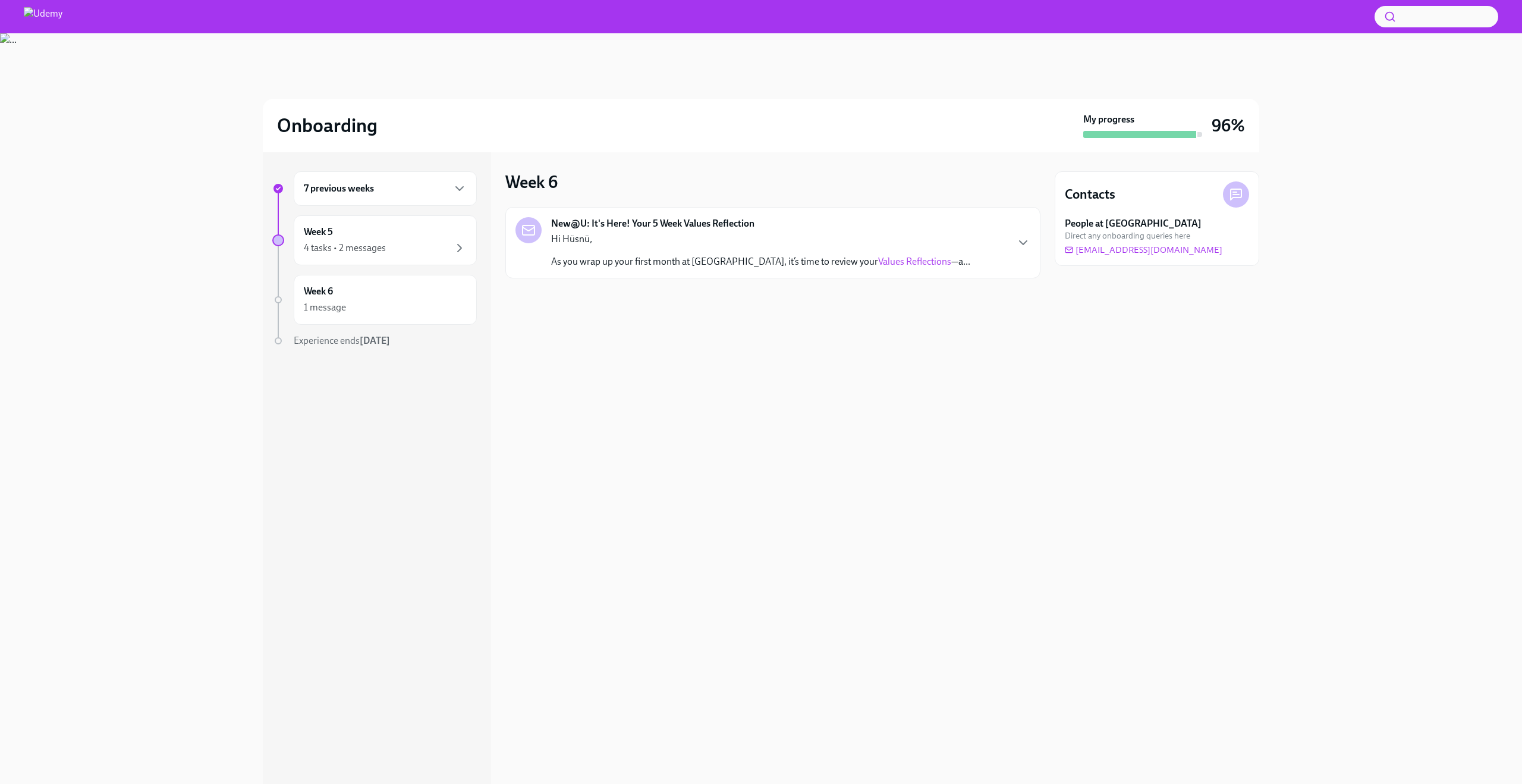
click at [597, 236] on p "Hi Hüsnü," at bounding box center [761, 239] width 419 height 13
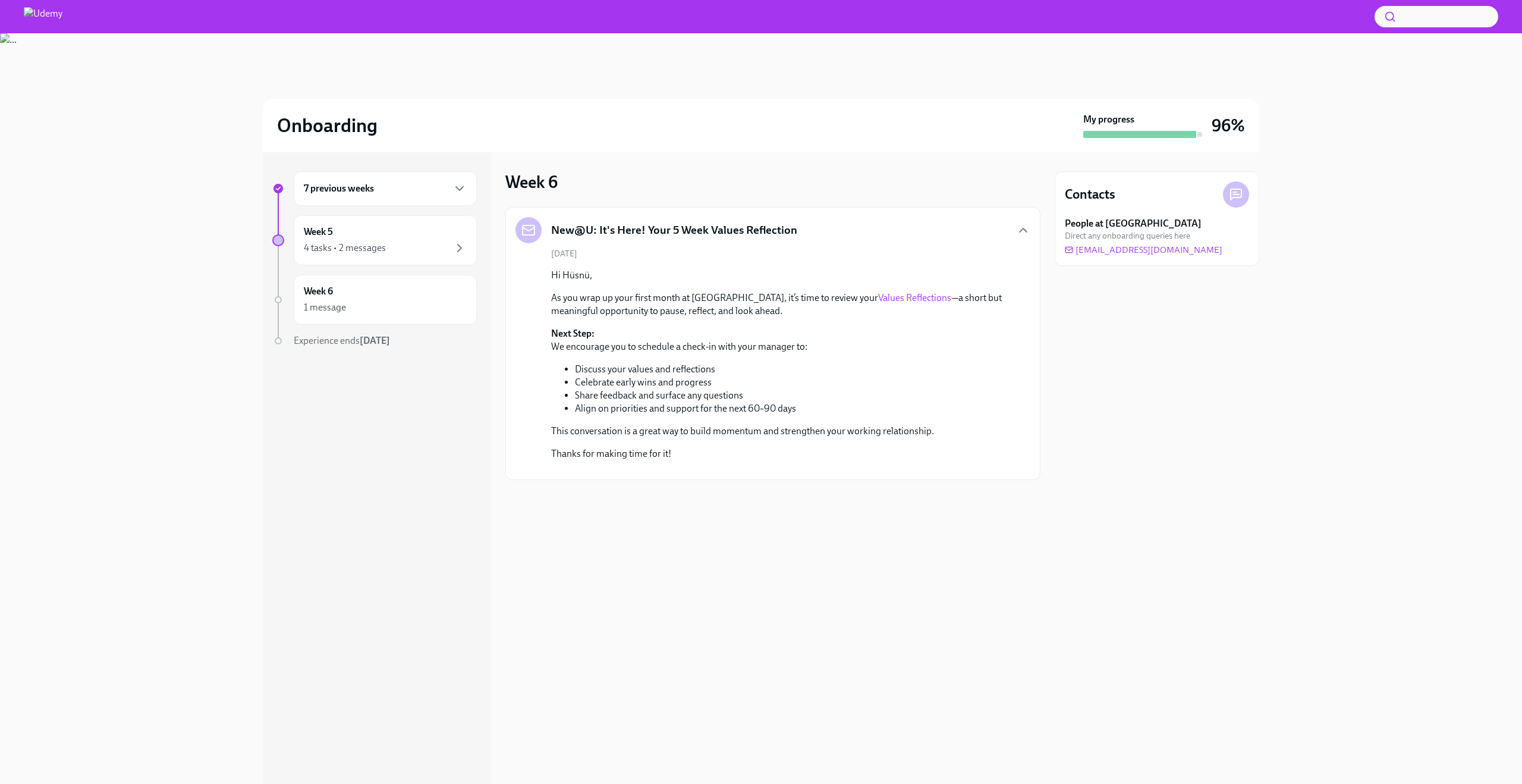
click at [921, 470] on button "Zoom image" at bounding box center [781, 470] width 460 height 0
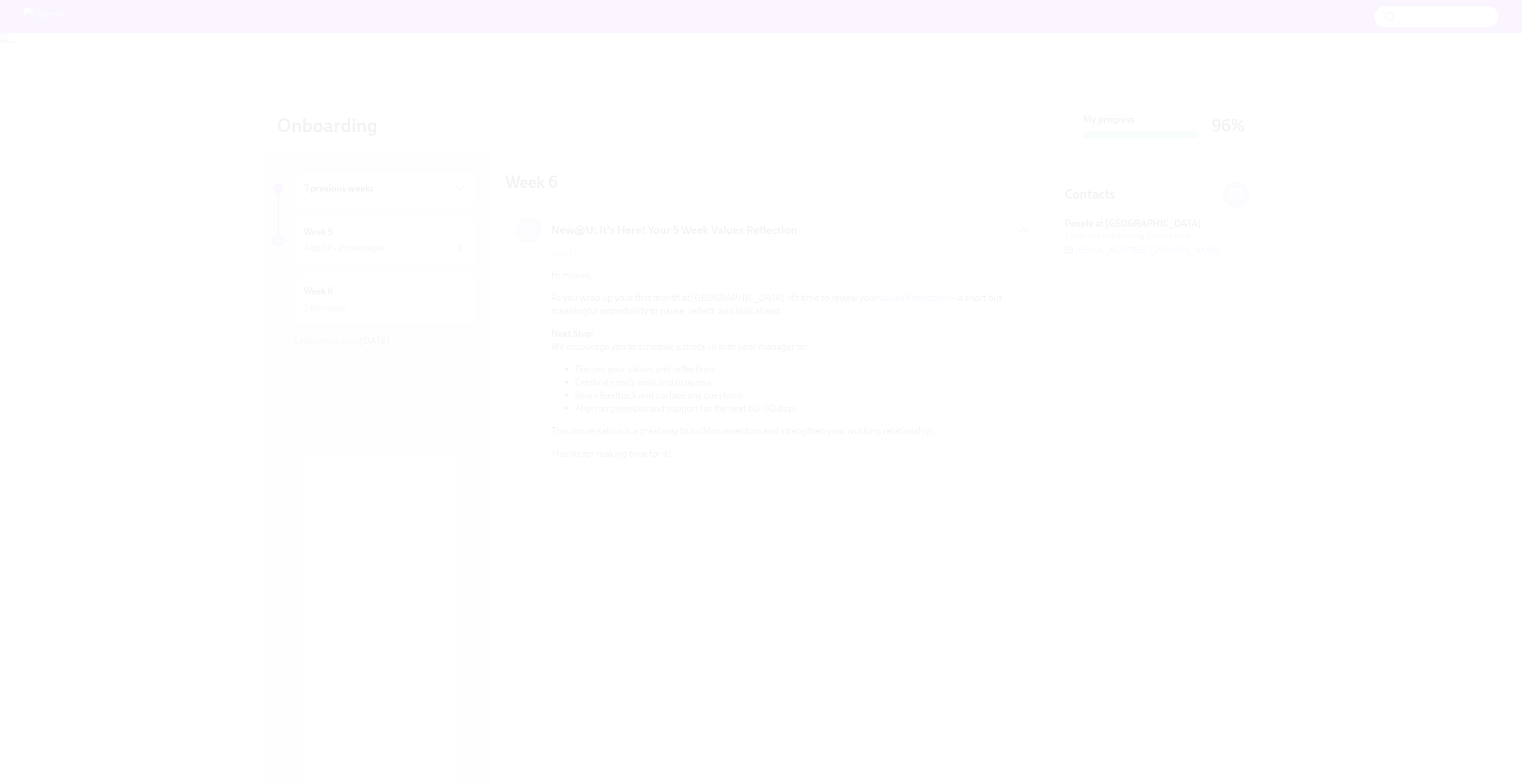
click at [795, 403] on button "Unzoom image" at bounding box center [761, 392] width 1522 height 784
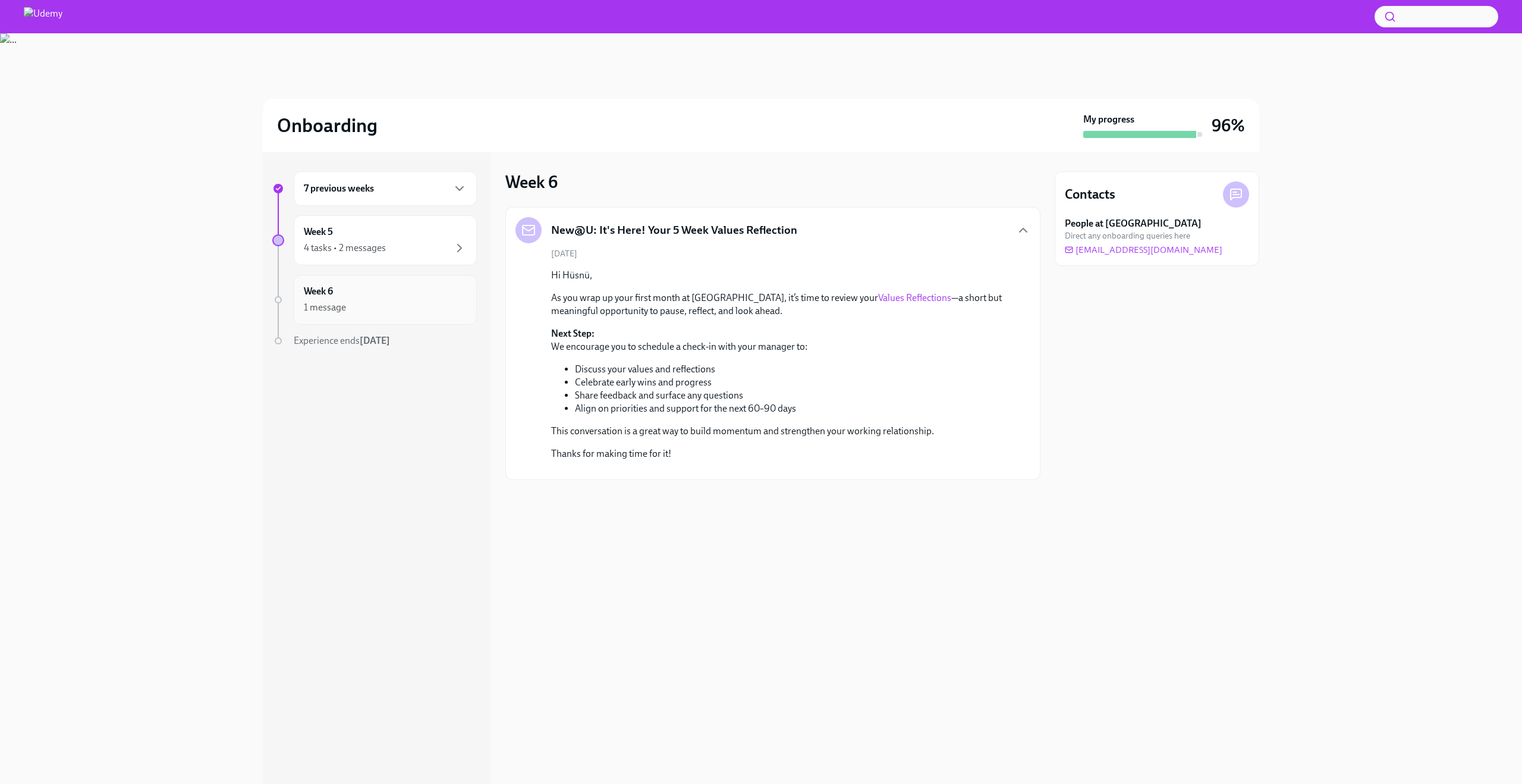
click at [405, 287] on div "Week 6 1 message" at bounding box center [385, 299] width 163 height 29
